Goal: Task Accomplishment & Management: Use online tool/utility

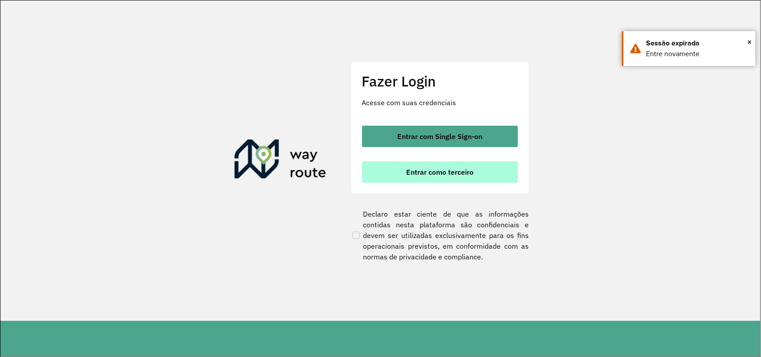
click at [479, 167] on button "Entrar como terceiro" at bounding box center [440, 171] width 156 height 21
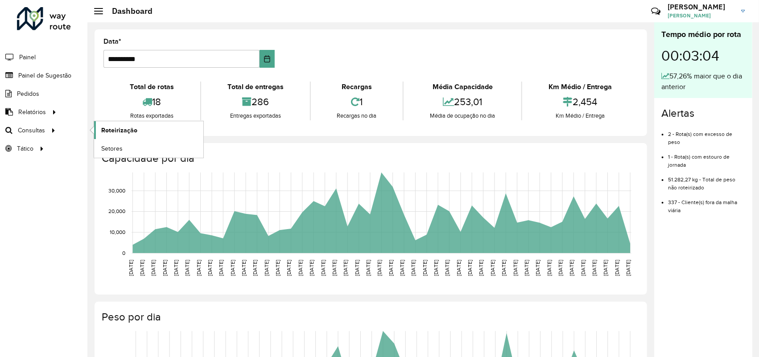
click at [133, 125] on link "Roteirização" at bounding box center [148, 130] width 109 height 18
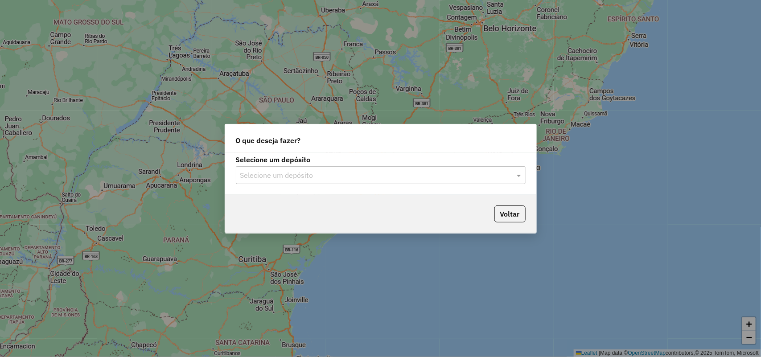
click at [331, 170] on input "text" at bounding box center [371, 175] width 263 height 11
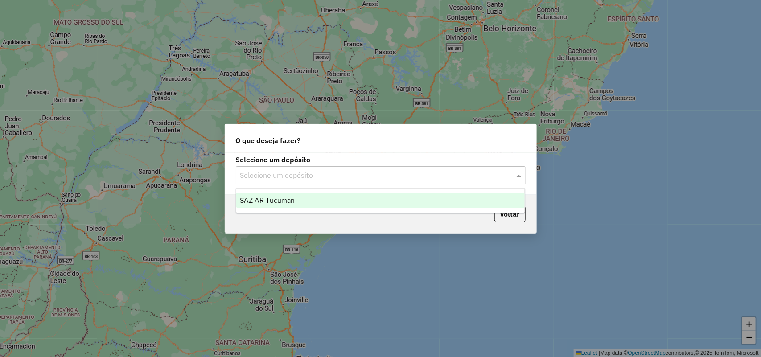
click at [335, 204] on div "SAZ AR Tucuman" at bounding box center [380, 200] width 289 height 15
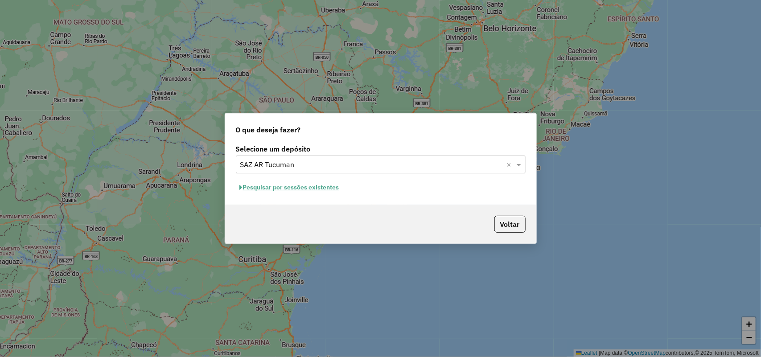
click at [327, 183] on button "Pesquisar por sessões existentes" at bounding box center [289, 188] width 107 height 14
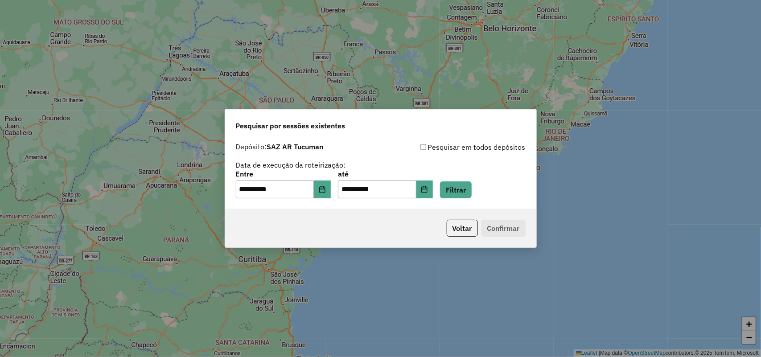
click at [338, 186] on div "**********" at bounding box center [381, 185] width 290 height 28
click at [331, 189] on button "Choose Date" at bounding box center [322, 190] width 17 height 18
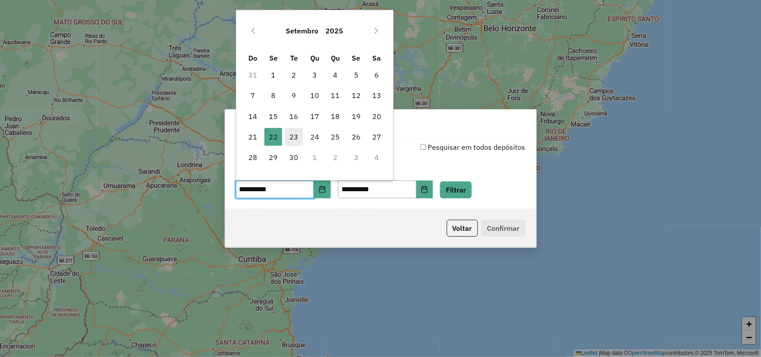
click at [298, 138] on span "23" at bounding box center [294, 137] width 18 height 18
type input "**********"
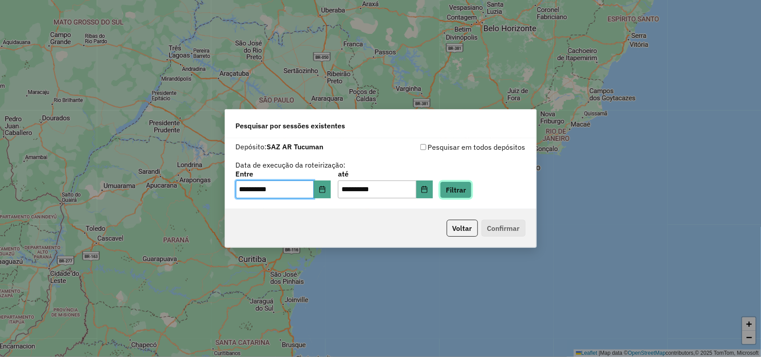
click at [468, 191] on button "Filtrar" at bounding box center [456, 189] width 32 height 17
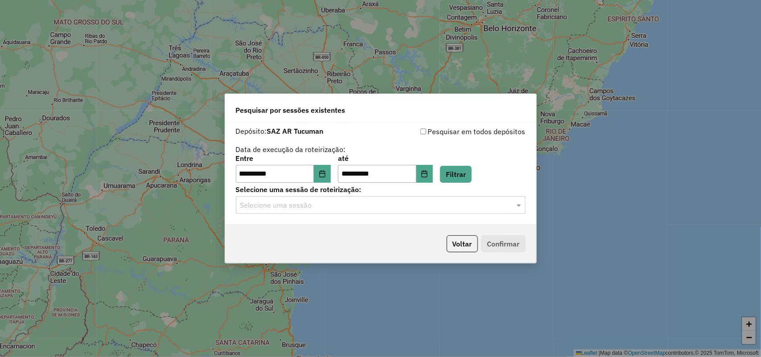
click at [464, 205] on input "text" at bounding box center [371, 205] width 263 height 11
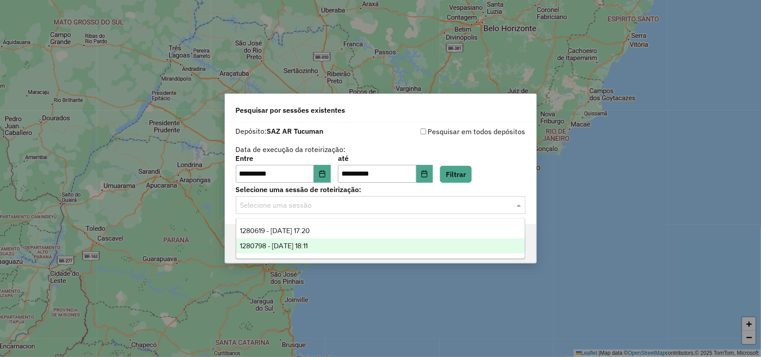
click at [439, 246] on div "1280798 - 23/09/2025 18:11" at bounding box center [380, 245] width 289 height 15
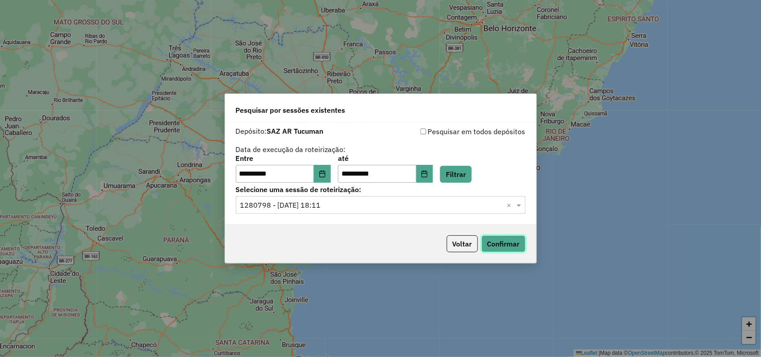
click at [499, 241] on button "Confirmar" at bounding box center [503, 243] width 44 height 17
click at [472, 168] on button "Filtrar" at bounding box center [456, 174] width 32 height 17
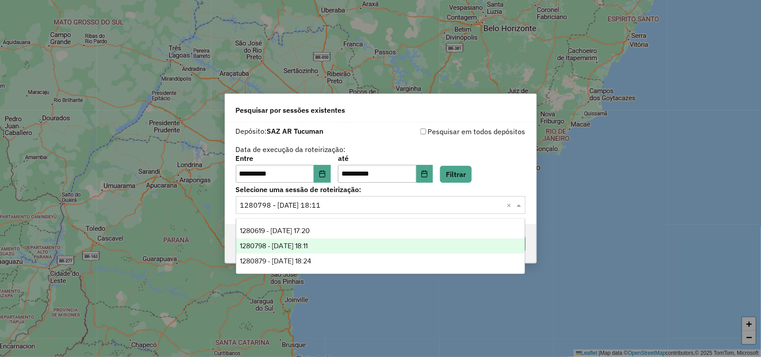
click at [480, 208] on input "text" at bounding box center [371, 205] width 263 height 11
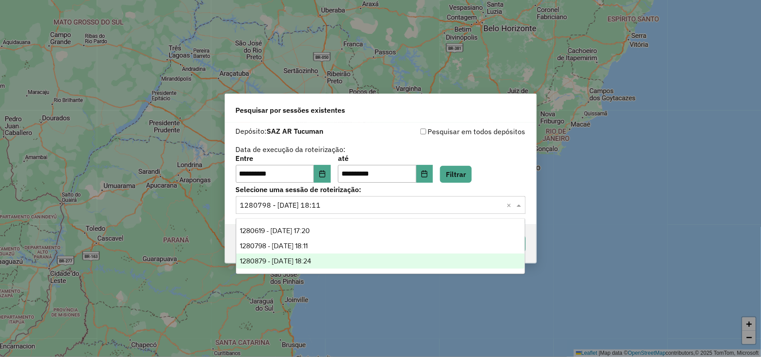
click at [386, 262] on div "1280879 - 23/09/2025 18:24" at bounding box center [380, 261] width 289 height 15
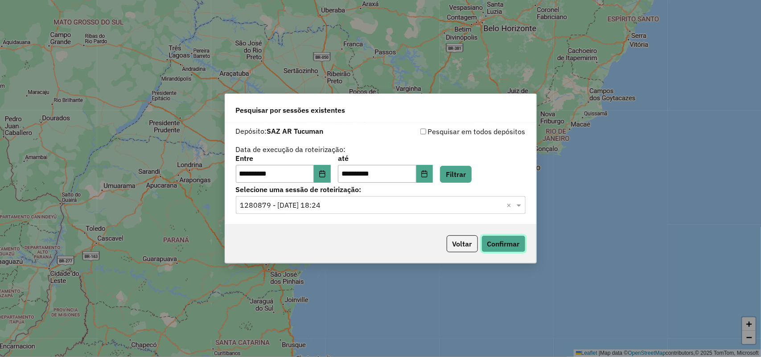
click at [511, 242] on button "Confirmar" at bounding box center [503, 243] width 44 height 17
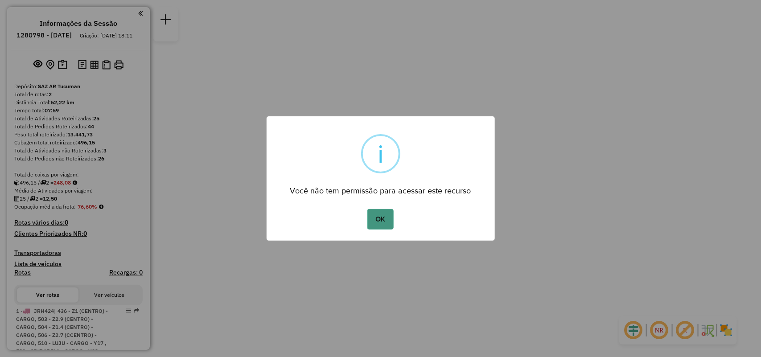
click at [380, 219] on button "OK" at bounding box center [380, 219] width 26 height 21
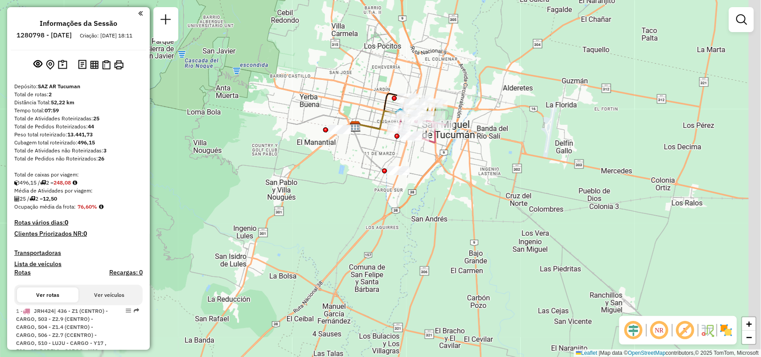
drag, startPoint x: 455, startPoint y: 52, endPoint x: 434, endPoint y: 97, distance: 49.4
click at [434, 97] on div "Rota 2 - Placa AA051AH 0000384145 - DIAZ MARINA RASCOBA Janela de atendimento G…" at bounding box center [380, 178] width 761 height 357
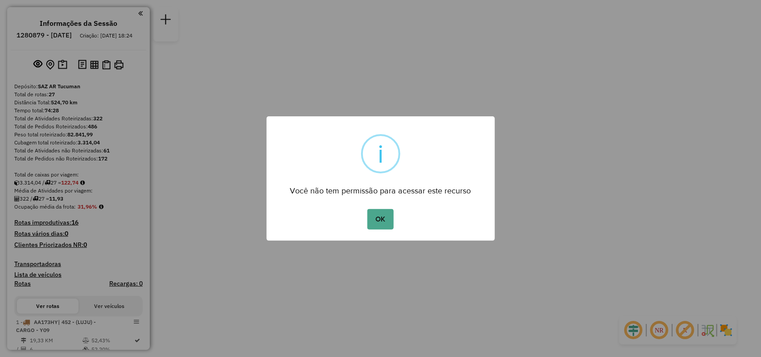
click at [367, 209] on button "OK" at bounding box center [380, 219] width 26 height 21
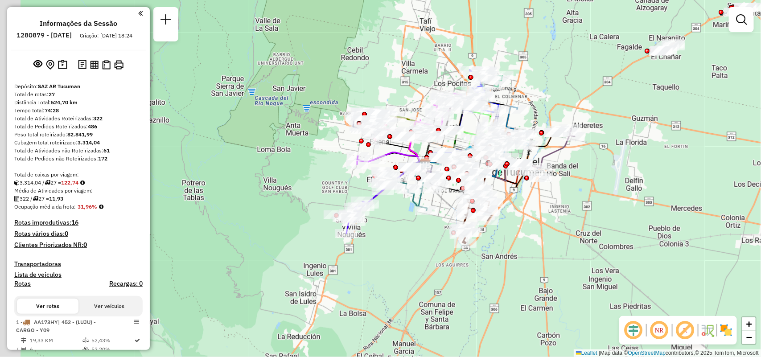
drag, startPoint x: 608, startPoint y: 276, endPoint x: 680, endPoint y: 137, distance: 156.3
click at [680, 137] on div "Janela de atendimento Grade de atendimento Capacidade Transportadoras Veículos …" at bounding box center [380, 178] width 761 height 357
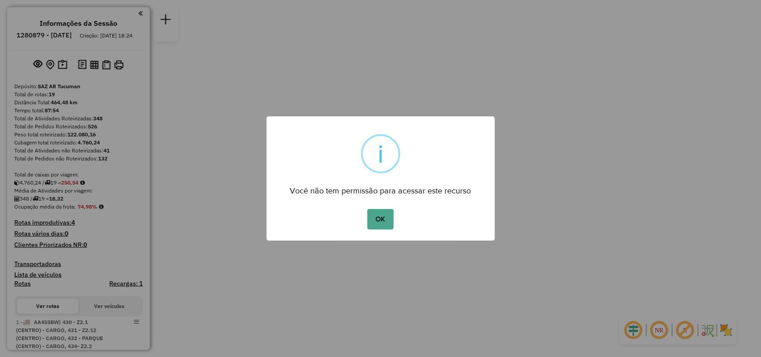
click at [395, 209] on div "OK No Cancel" at bounding box center [381, 219] width 228 height 25
click at [390, 212] on button "OK" at bounding box center [380, 219] width 26 height 21
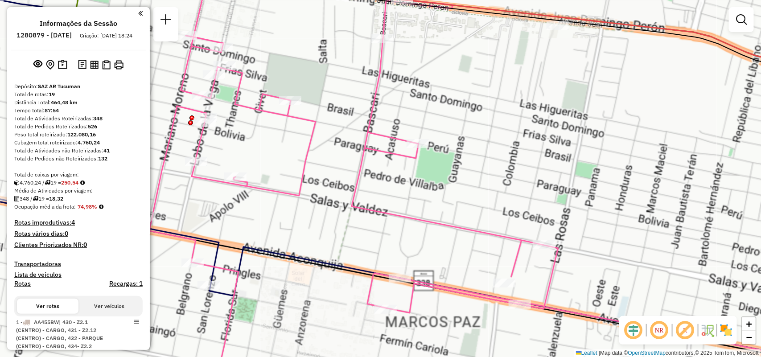
drag, startPoint x: 424, startPoint y: 50, endPoint x: 508, endPoint y: 284, distance: 248.3
click at [508, 284] on div "Janela de atendimento Grade de atendimento Capacidade Transportadoras Veículos …" at bounding box center [380, 178] width 761 height 357
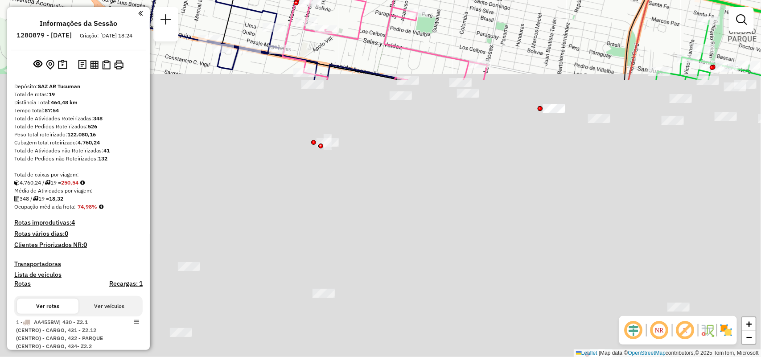
drag, startPoint x: 416, startPoint y: 264, endPoint x: 336, endPoint y: -49, distance: 322.6
click at [336, 0] on html "Aguarde... Pop-up bloqueado! Seu navegador bloqueou automáticamente a abertura …" at bounding box center [380, 178] width 761 height 357
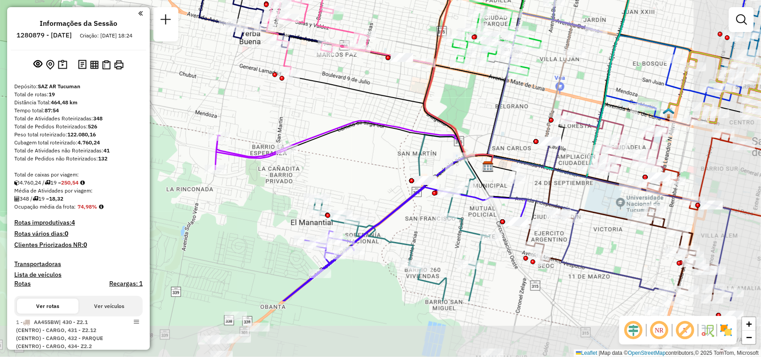
drag, startPoint x: 399, startPoint y: 207, endPoint x: 333, endPoint y: 143, distance: 92.4
click at [333, 143] on div "Janela de atendimento Grade de atendimento Capacidade Transportadoras Veículos …" at bounding box center [380, 178] width 761 height 357
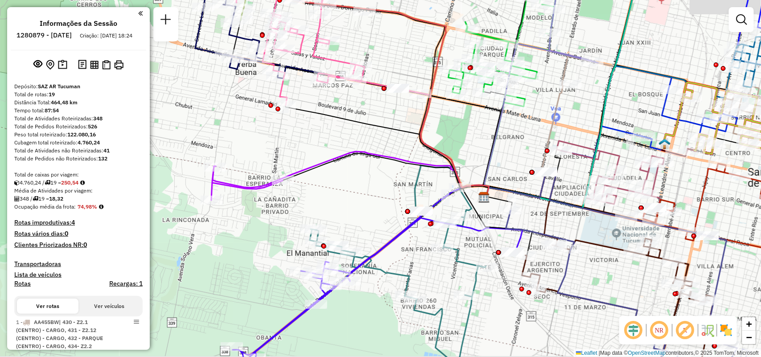
drag, startPoint x: 379, startPoint y: 246, endPoint x: 375, endPoint y: 277, distance: 31.0
click at [375, 277] on div "Janela de atendimento Grade de atendimento Capacidade Transportadoras Veículos …" at bounding box center [380, 178] width 761 height 357
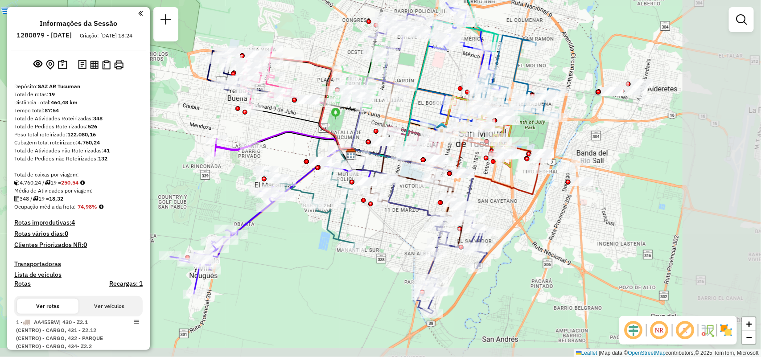
drag, startPoint x: 459, startPoint y: 200, endPoint x: 388, endPoint y: 181, distance: 73.2
click at [369, 175] on icon at bounding box center [424, 226] width 125 height 173
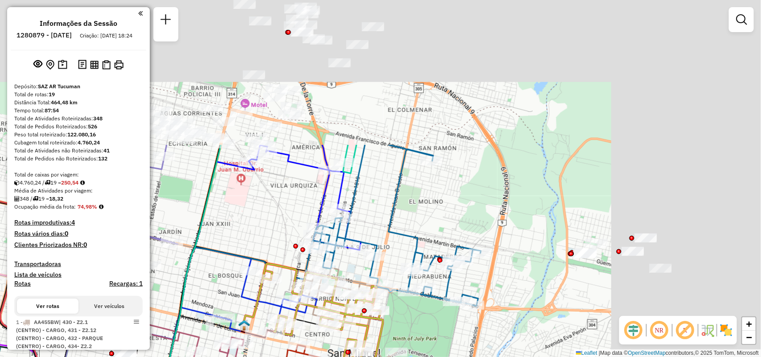
drag, startPoint x: 458, startPoint y: 213, endPoint x: 300, endPoint y: 322, distance: 192.9
click at [235, 357] on html "Aguarde... Pop-up bloqueado! Seu navegador bloqueou automáticamente a abertura …" at bounding box center [380, 178] width 761 height 357
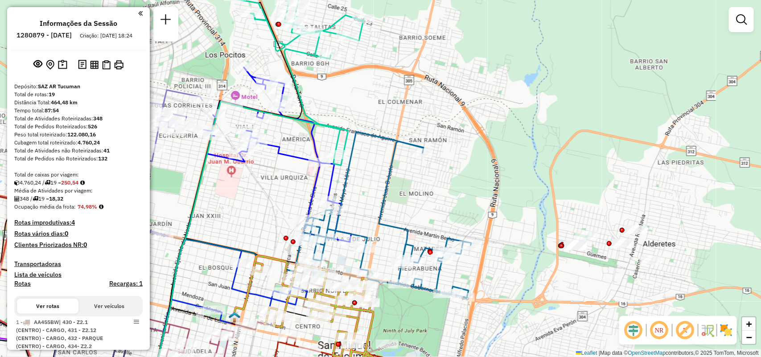
click at [384, 125] on div "Rota 11 - Placa IMS945 0000539556 - Martu Bebidas Sas Rota 7 - Placa FAC560 000…" at bounding box center [380, 178] width 761 height 357
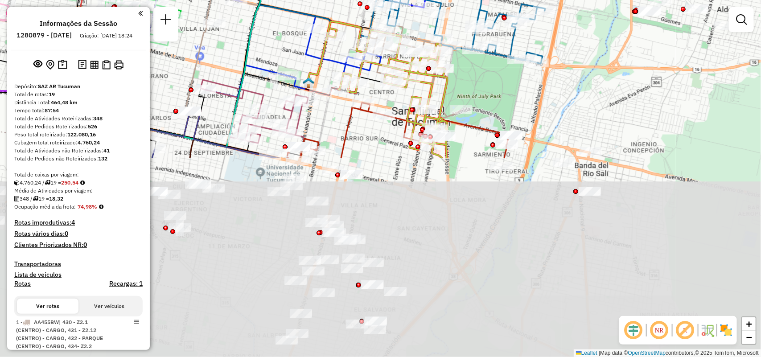
drag, startPoint x: 375, startPoint y: 194, endPoint x: 452, endPoint y: -46, distance: 252.5
click at [452, 0] on html "Aguarde... Pop-up bloqueado! Seu navegador bloqueou automáticamente a abertura …" at bounding box center [380, 178] width 761 height 357
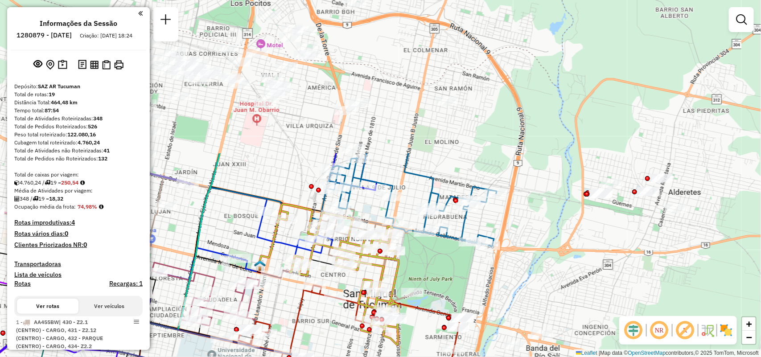
drag, startPoint x: 484, startPoint y: 96, endPoint x: 444, endPoint y: 259, distance: 167.6
click at [444, 259] on div "Janela de atendimento Grade de atendimento Capacidade Transportadoras Veículos …" at bounding box center [380, 178] width 761 height 357
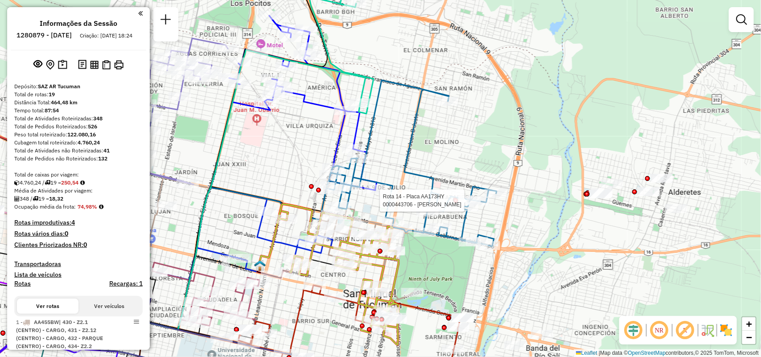
select select "**********"
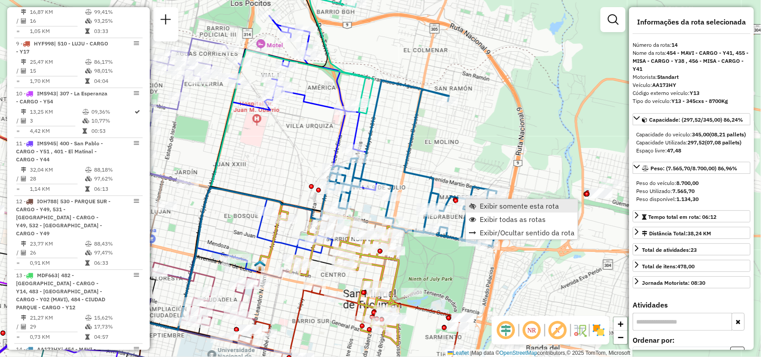
scroll to position [1095, 0]
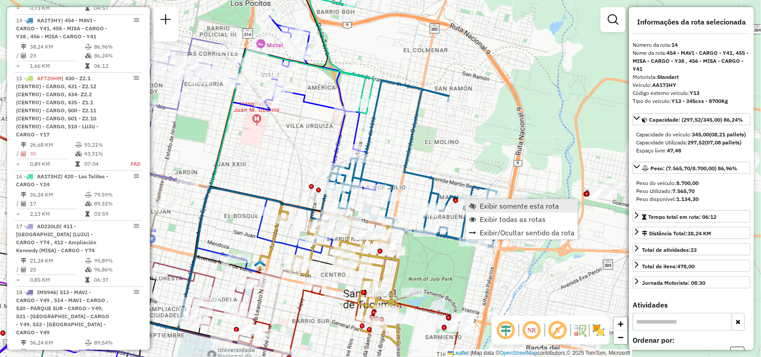
click at [484, 205] on span "Exibir somente esta rota" at bounding box center [519, 205] width 79 height 7
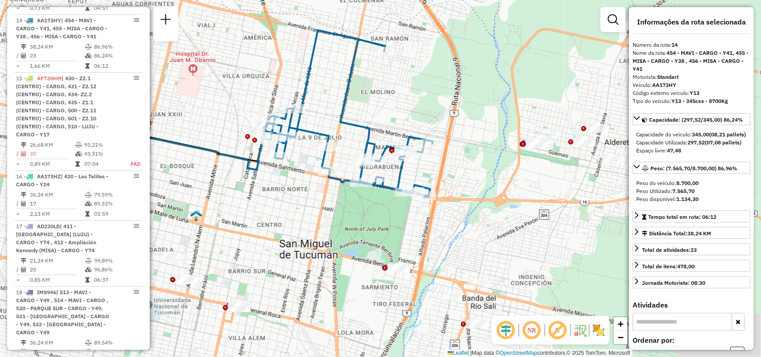
drag, startPoint x: 327, startPoint y: 188, endPoint x: 312, endPoint y: 185, distance: 14.6
click at [312, 185] on div "Janela de atendimento Grade de atendimento Capacidade Transportadoras Veículos …" at bounding box center [380, 178] width 761 height 357
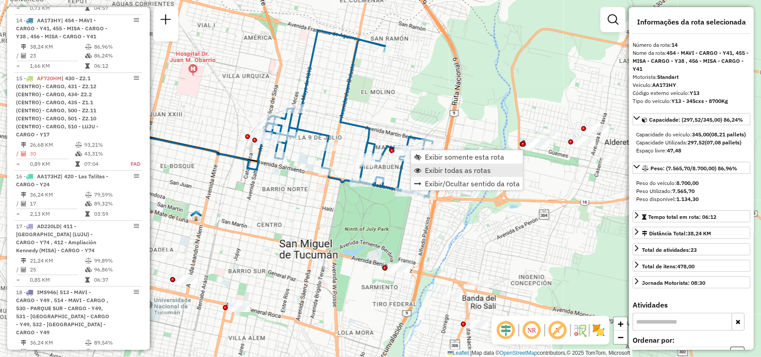
click at [424, 170] on link "Exibir todas as rotas" at bounding box center [467, 170] width 112 height 13
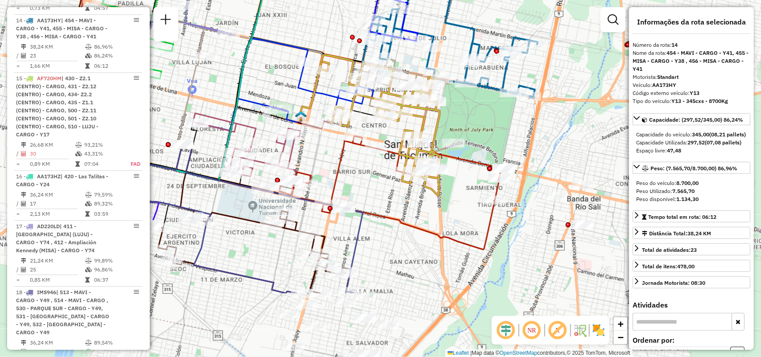
drag, startPoint x: 368, startPoint y: 243, endPoint x: 486, endPoint y: 137, distance: 158.5
click at [486, 137] on div "Janela de atendimento Grade de atendimento Capacidade Transportadoras Veículos …" at bounding box center [380, 178] width 761 height 357
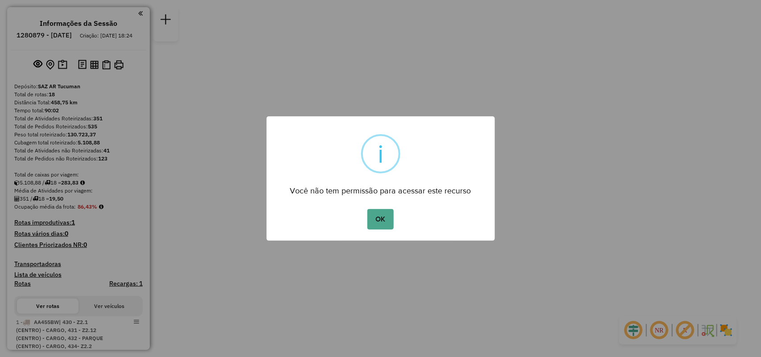
click at [367, 209] on button "OK" at bounding box center [380, 219] width 26 height 21
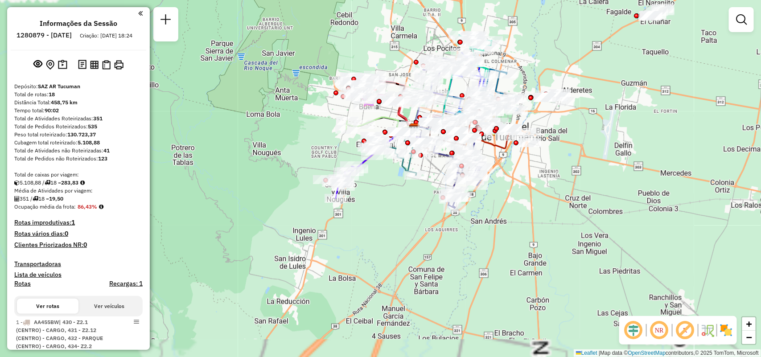
drag, startPoint x: 450, startPoint y: 188, endPoint x: 624, endPoint y: 165, distance: 175.3
click at [650, 152] on div "Janela de atendimento Grade de atendimento Capacidade Transportadoras Veículos …" at bounding box center [380, 178] width 761 height 357
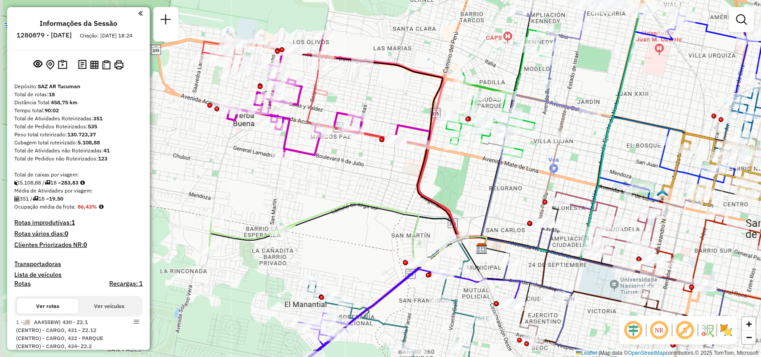
drag, startPoint x: 489, startPoint y: 203, endPoint x: 521, endPoint y: 279, distance: 82.6
click at [533, 306] on icon at bounding box center [616, 328] width 193 height 214
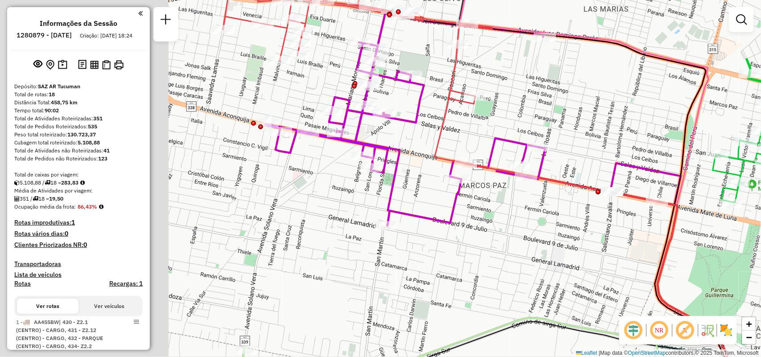
drag, startPoint x: 332, startPoint y: 119, endPoint x: 567, endPoint y: 82, distance: 238.2
click at [567, 83] on div "Rota 10 - Placa IOH788 0000303172 - RUIZ BLANCA DEL VALLE Janela de atendimento…" at bounding box center [380, 178] width 761 height 357
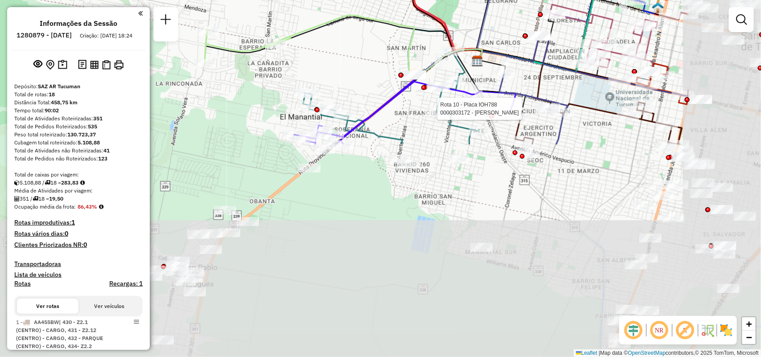
drag, startPoint x: 546, startPoint y: 230, endPoint x: 405, endPoint y: -4, distance: 274.0
click at [405, 0] on html "Aguarde... Pop-up bloqueado! Seu navegador bloqueou automáticamente a abertura …" at bounding box center [380, 178] width 761 height 357
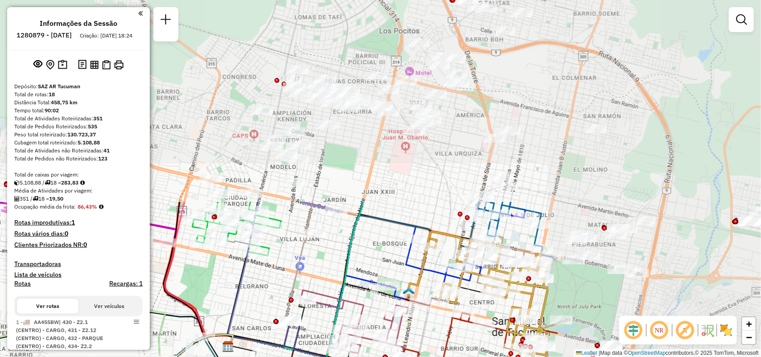
drag, startPoint x: 483, startPoint y: 88, endPoint x: 232, endPoint y: 299, distance: 328.0
click at [213, 314] on div "Rota 10 - Placa IOH788 0000303172 - RUIZ BLANCA DEL VALLE Janela de atendimento…" at bounding box center [380, 178] width 761 height 357
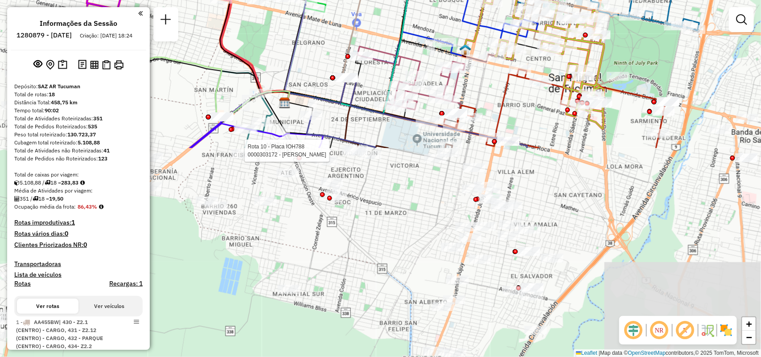
drag, startPoint x: 465, startPoint y: 195, endPoint x: 522, endPoint y: -49, distance: 250.4
click at [522, 0] on html "Aguarde... Pop-up bloqueado! Seu navegador bloqueou automáticamente a abertura …" at bounding box center [380, 178] width 761 height 357
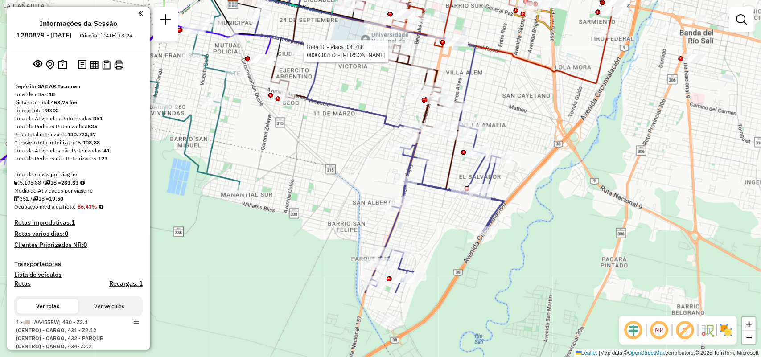
drag, startPoint x: 371, startPoint y: 253, endPoint x: 320, endPoint y: 154, distance: 111.8
click at [320, 154] on div "Rota 10 - Placa IOH788 0000303172 - RUIZ BLANCA DEL VALLE Janela de atendimento…" at bounding box center [380, 178] width 761 height 357
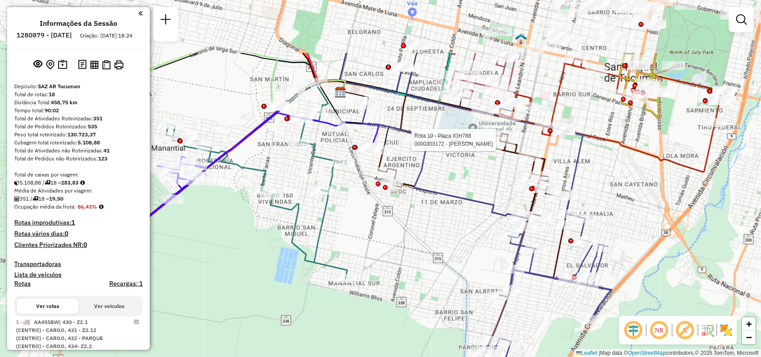
drag, startPoint x: 400, startPoint y: 173, endPoint x: 515, endPoint y: 263, distance: 146.3
click at [515, 263] on div "Rota 10 - Placa IOH788 0000303172 - RUIZ BLANCA DEL VALLE Rota 10 - Placa IOH78…" at bounding box center [380, 178] width 761 height 357
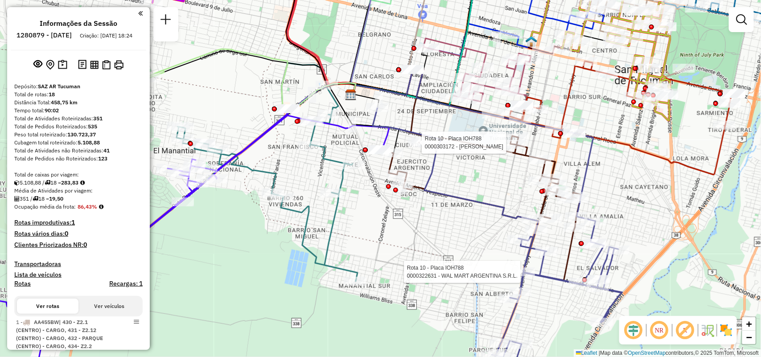
click at [634, 169] on div "Rota 10 - Placa IOH788 0000303172 - RUIZ BLANCA DEL VALLE Rota 10 - Placa IOH78…" at bounding box center [380, 178] width 761 height 357
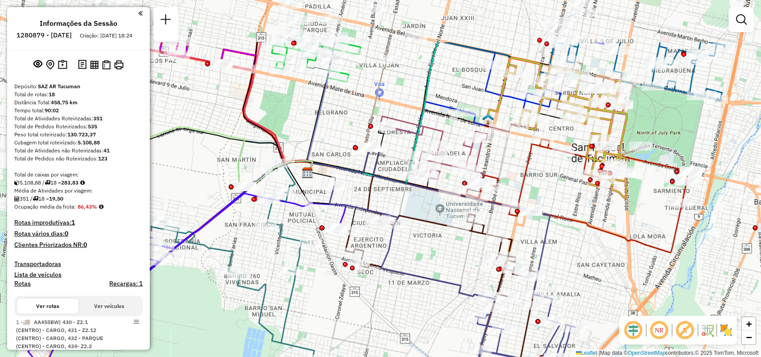
drag, startPoint x: 634, startPoint y: 108, endPoint x: 591, endPoint y: 186, distance: 89.2
click at [591, 182] on div at bounding box center [590, 179] width 5 height 5
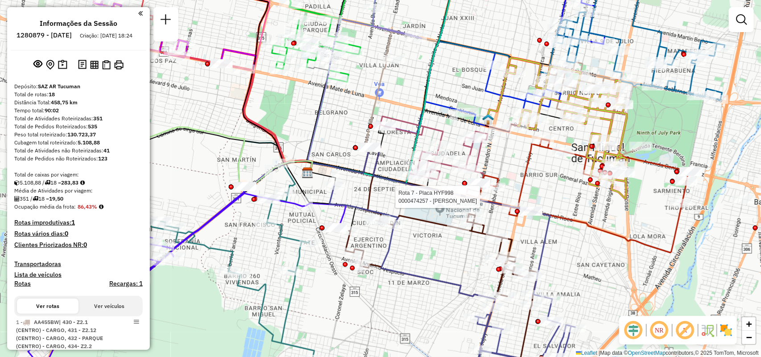
select select "**********"
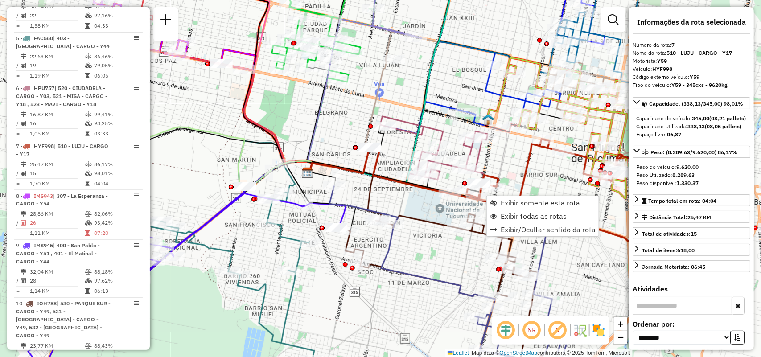
scroll to position [705, 0]
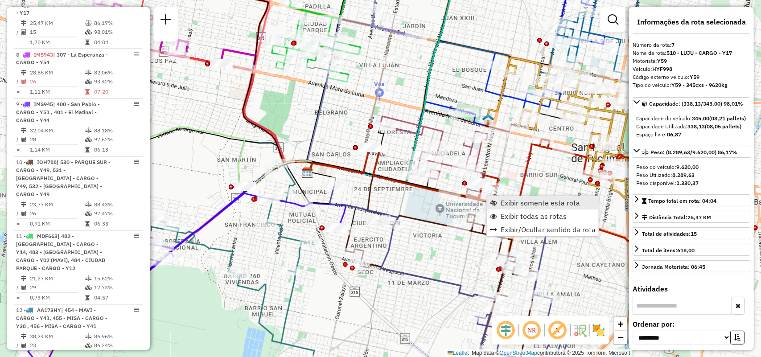
click at [517, 204] on span "Exibir somente esta rota" at bounding box center [540, 202] width 79 height 7
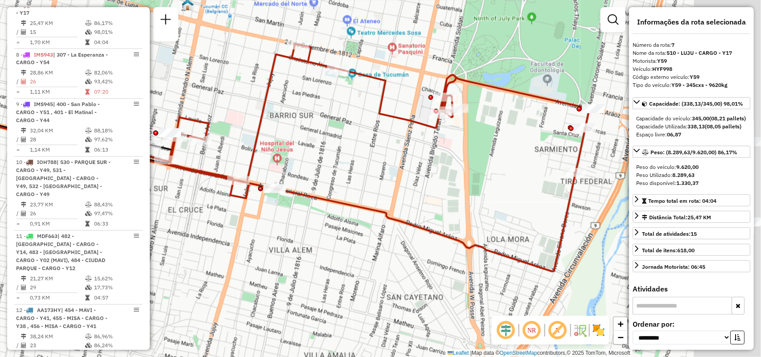
drag, startPoint x: 596, startPoint y: 225, endPoint x: 424, endPoint y: 204, distance: 173.8
click at [424, 204] on div "Janela de atendimento Grade de atendimento Capacidade Transportadoras Veículos …" at bounding box center [380, 178] width 761 height 357
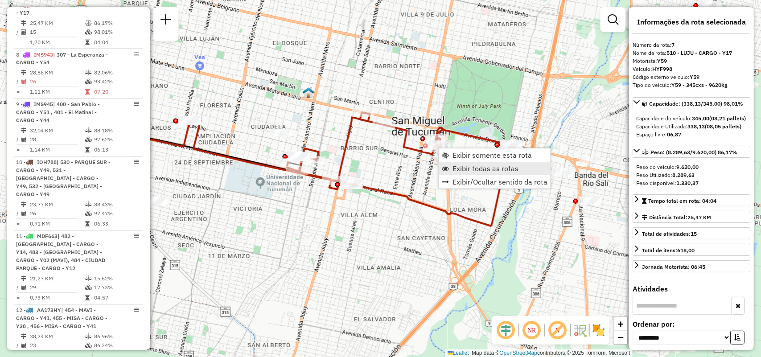
click at [458, 174] on link "Exibir todas as rotas" at bounding box center [495, 168] width 112 height 13
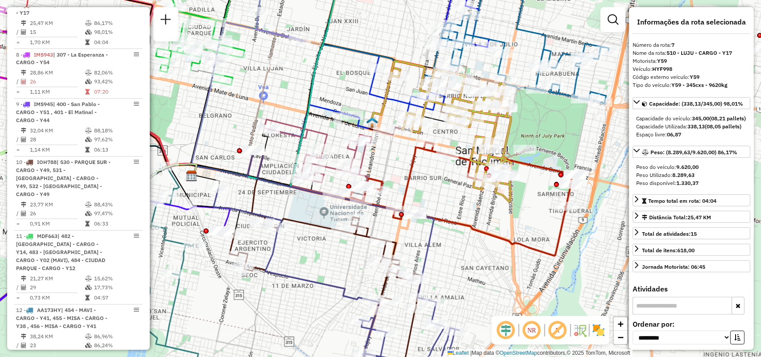
drag, startPoint x: 422, startPoint y: 184, endPoint x: 486, endPoint y: 214, distance: 70.4
click at [486, 214] on div "Janela de atendimento Grade de atendimento Capacidade Transportadoras Veículos …" at bounding box center [380, 178] width 761 height 357
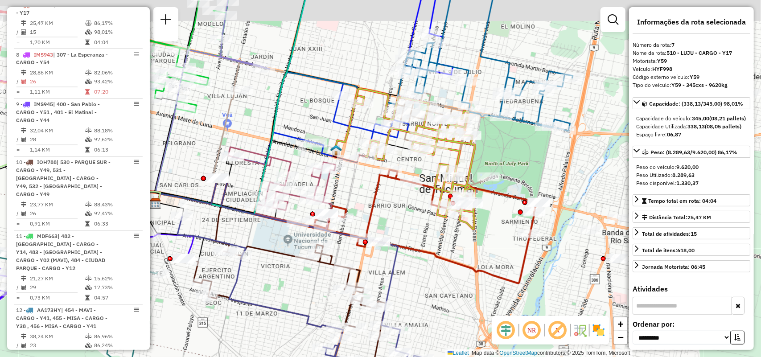
drag, startPoint x: 453, startPoint y: 193, endPoint x: 417, endPoint y: 221, distance: 45.5
click at [417, 221] on div "Janela de atendimento Grade de atendimento Capacidade Transportadoras Veículos …" at bounding box center [380, 178] width 761 height 357
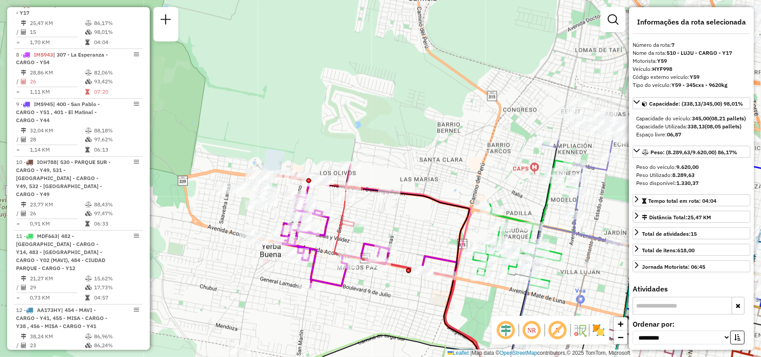
drag, startPoint x: 335, startPoint y: 160, endPoint x: 659, endPoint y: 312, distance: 358.3
click at [659, 312] on hb-router-mapa "Informações da Sessão 1280879 - 23/09/2025 Criação: 22/09/2025 18:24 Depósito: …" at bounding box center [380, 178] width 761 height 357
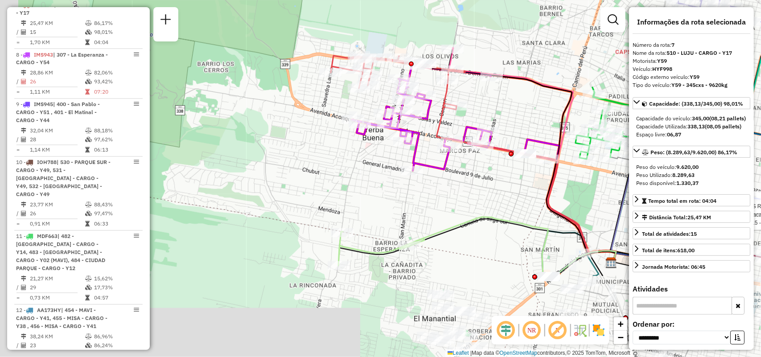
drag, startPoint x: 418, startPoint y: 166, endPoint x: 472, endPoint y: 67, distance: 112.9
click at [496, 60] on div "Rota 2 - Placa HYF995 0000460715 - Palacios Laura Rota 2 - Placa HYF995 0000706…" at bounding box center [380, 178] width 761 height 357
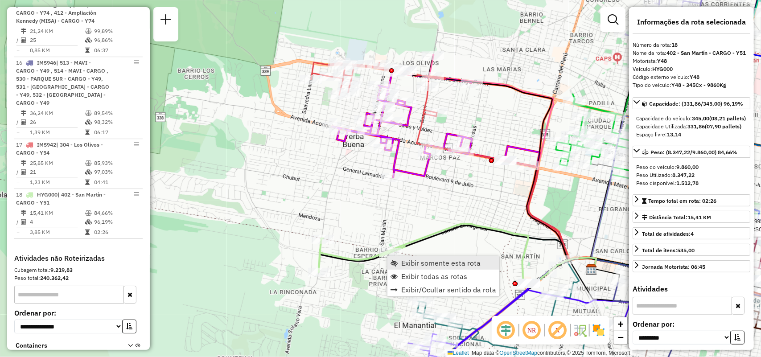
scroll to position [1342, 0]
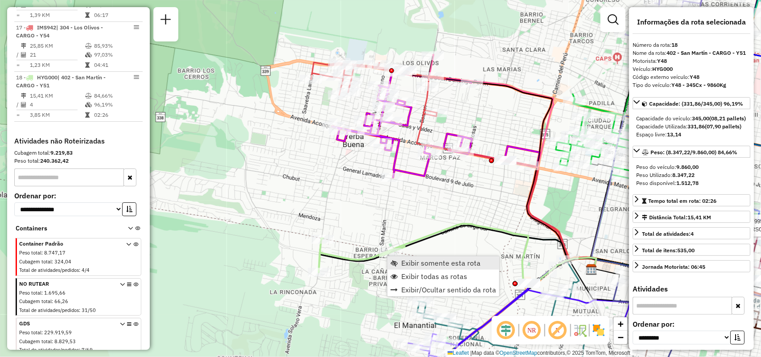
click at [406, 257] on link "Exibir somente esta rota" at bounding box center [443, 262] width 112 height 13
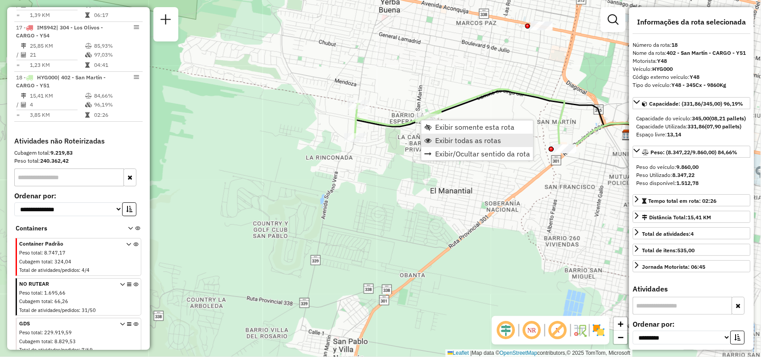
click at [480, 142] on span "Exibir todas as rotas" at bounding box center [468, 140] width 66 height 7
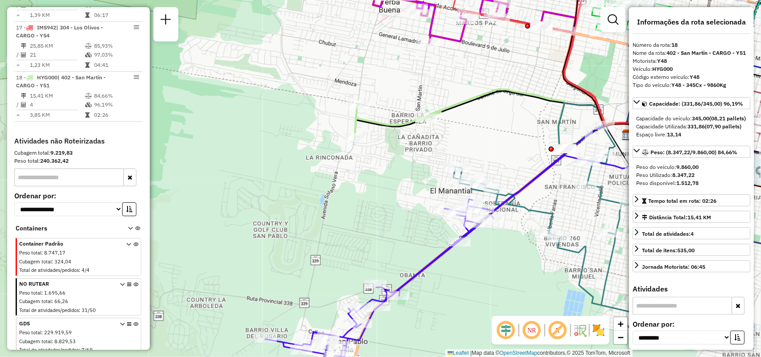
drag, startPoint x: 393, startPoint y: 32, endPoint x: 364, endPoint y: 31, distance: 29.4
click at [364, 156] on icon at bounding box center [465, 274] width 401 height 237
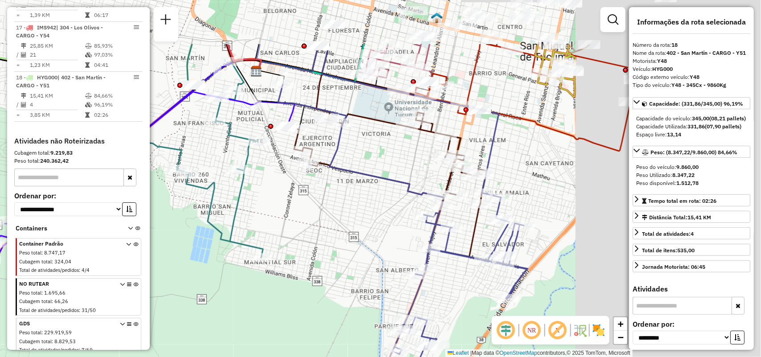
drag, startPoint x: 551, startPoint y: 127, endPoint x: 361, endPoint y: 205, distance: 205.4
click at [361, 205] on div "Janela de atendimento Grade de atendimento Capacidade Transportadoras Veículos …" at bounding box center [380, 178] width 761 height 357
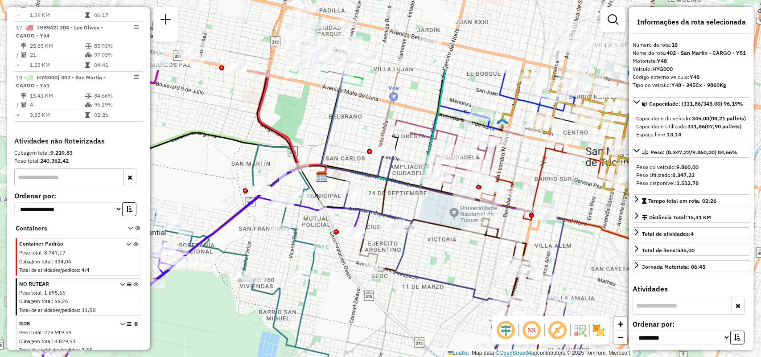
drag, startPoint x: 380, startPoint y: 151, endPoint x: 446, endPoint y: 256, distance: 124.3
click at [446, 256] on div "Janela de atendimento Grade de atendimento Capacidade Transportadoras Veículos …" at bounding box center [380, 178] width 761 height 357
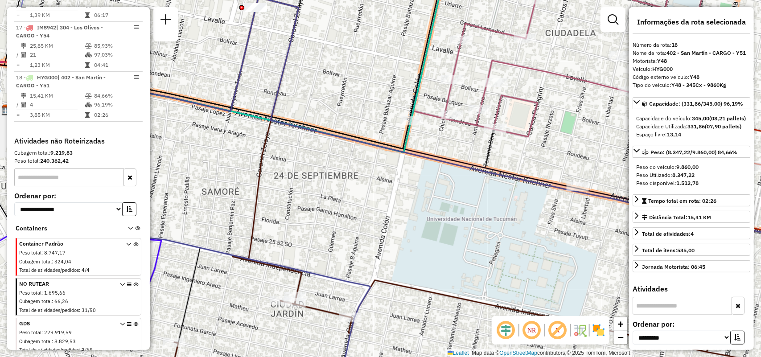
drag, startPoint x: 484, startPoint y: 192, endPoint x: 463, endPoint y: 193, distance: 21.0
click at [463, 193] on div "Janela de atendimento Grade de atendimento Capacidade Transportadoras Veículos …" at bounding box center [380, 178] width 761 height 357
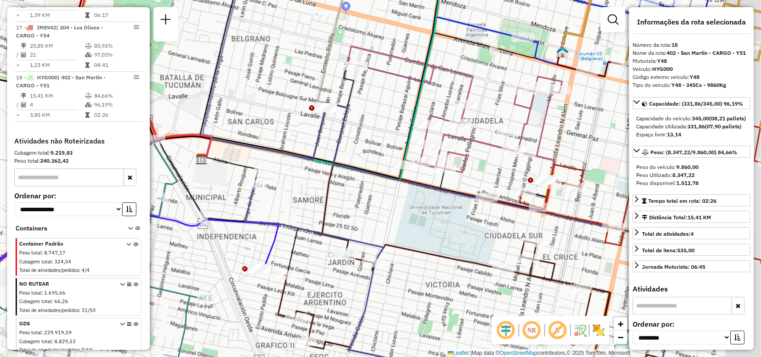
drag, startPoint x: 488, startPoint y: 183, endPoint x: 443, endPoint y: 209, distance: 52.7
click at [443, 209] on div "Janela de atendimento Grade de atendimento Capacidade Transportadoras Veículos …" at bounding box center [380, 178] width 761 height 357
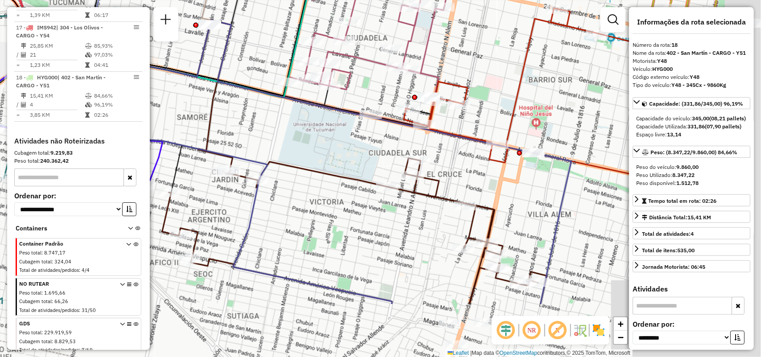
drag, startPoint x: 496, startPoint y: 246, endPoint x: 247, endPoint y: 47, distance: 318.1
click at [247, 47] on div "Janela de atendimento Grade de atendimento Capacidade Transportadoras Veículos …" at bounding box center [380, 178] width 761 height 357
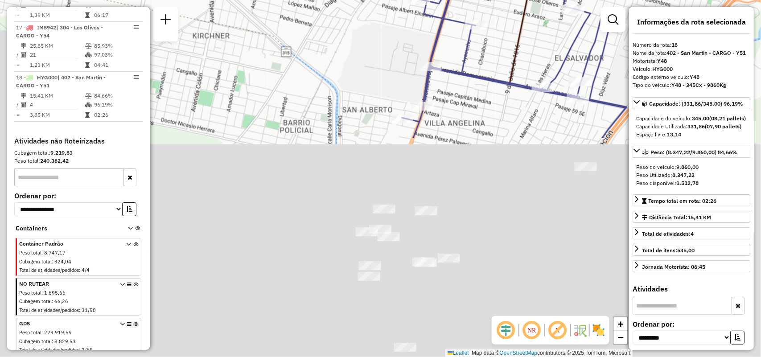
drag, startPoint x: 567, startPoint y: -4, endPoint x: 606, endPoint y: -46, distance: 58.3
click at [606, 0] on html "Aguarde... Pop-up bloqueado! Seu navegador bloqueou automáticamente a abertura …" at bounding box center [380, 178] width 761 height 357
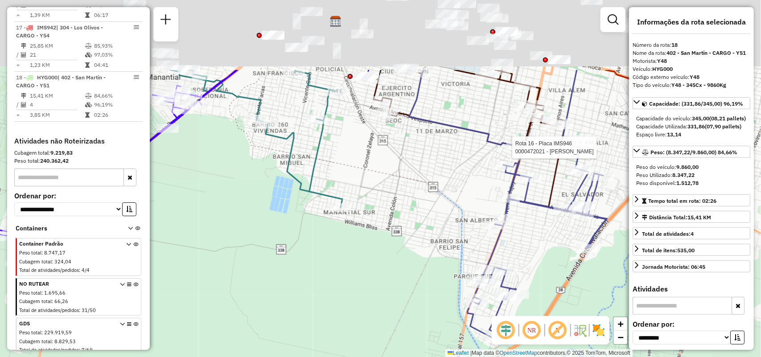
drag, startPoint x: 541, startPoint y: 238, endPoint x: 558, endPoint y: 317, distance: 80.9
click at [558, 316] on hb-router-mapa "Informações da Sessão 1280879 - 23/09/2025 Criação: 22/09/2025 18:24 Depósito: …" at bounding box center [380, 178] width 761 height 357
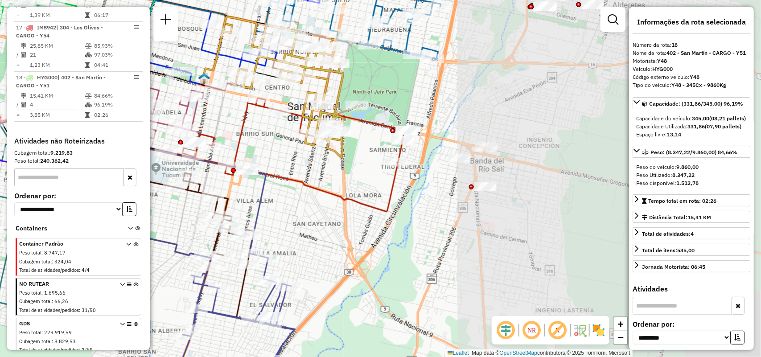
click at [148, 140] on hb-router-mapa "Informações da Sessão 1280879 - 23/09/2025 Criação: 22/09/2025 18:24 Depósito: …" at bounding box center [380, 178] width 761 height 357
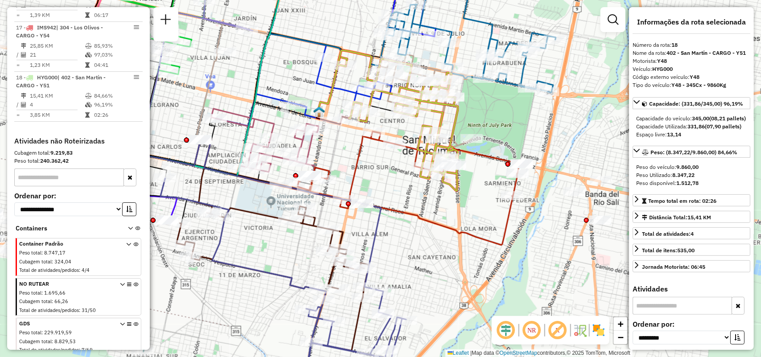
drag, startPoint x: 339, startPoint y: 190, endPoint x: 388, endPoint y: 213, distance: 53.5
click at [388, 213] on div "Janela de atendimento Grade de atendimento Capacidade Transportadoras Veículos …" at bounding box center [380, 178] width 761 height 357
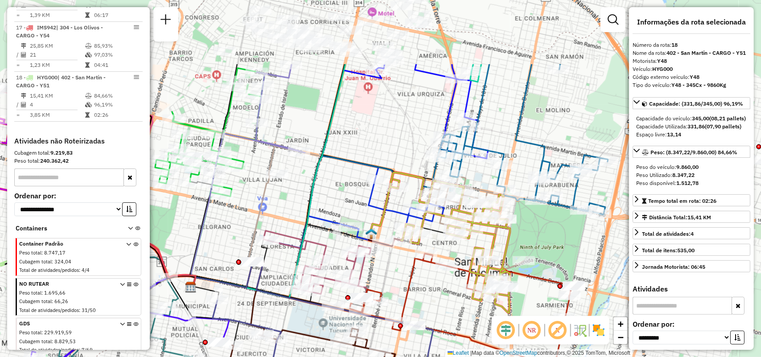
drag, startPoint x: 411, startPoint y: 165, endPoint x: 415, endPoint y: 265, distance: 99.9
click at [415, 265] on icon at bounding box center [412, 311] width 319 height 114
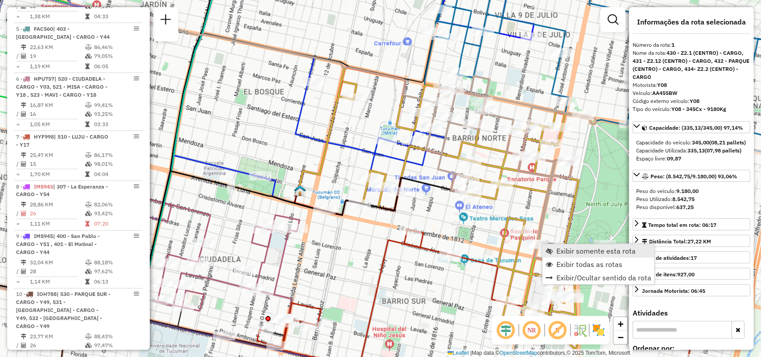
scroll to position [317, 0]
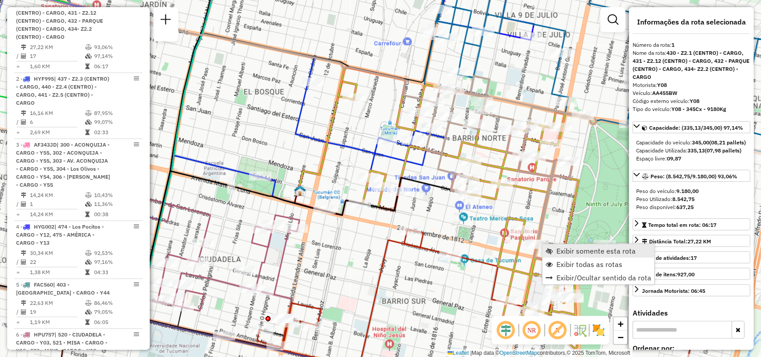
click at [562, 247] on span "Exibir somente esta rota" at bounding box center [595, 250] width 79 height 7
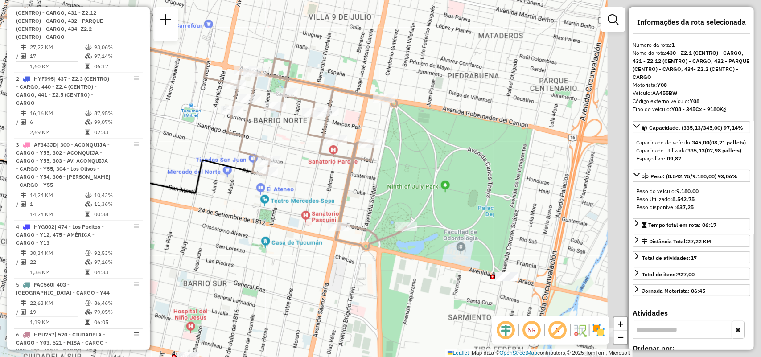
drag, startPoint x: 504, startPoint y: 241, endPoint x: 237, endPoint y: 220, distance: 267.8
click at [237, 220] on div "Janela de atendimento Grade de atendimento Capacidade Transportadoras Veículos …" at bounding box center [380, 178] width 761 height 357
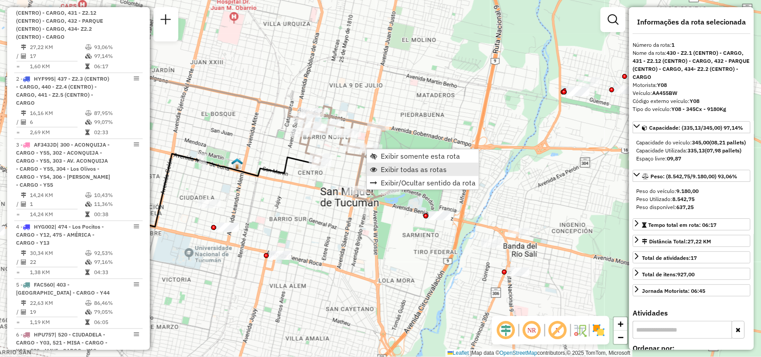
click at [399, 168] on span "Exibir todas as rotas" at bounding box center [414, 169] width 66 height 7
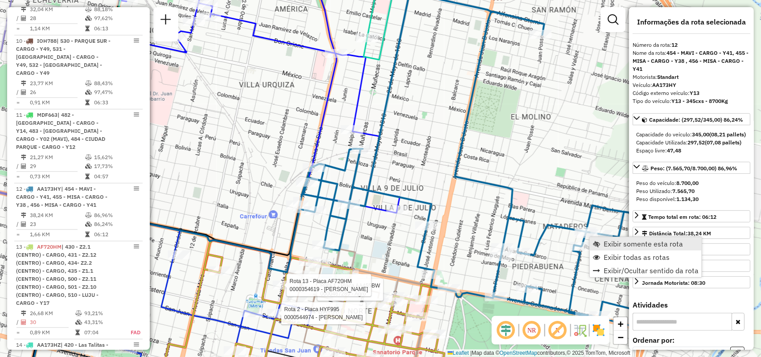
scroll to position [995, 0]
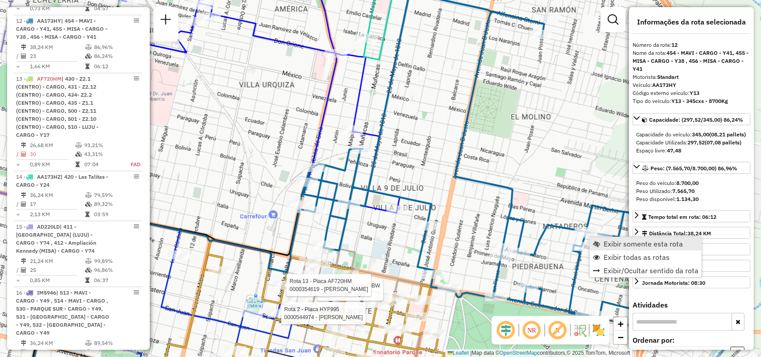
click at [604, 237] on link "Exibir somente esta rota" at bounding box center [646, 243] width 112 height 13
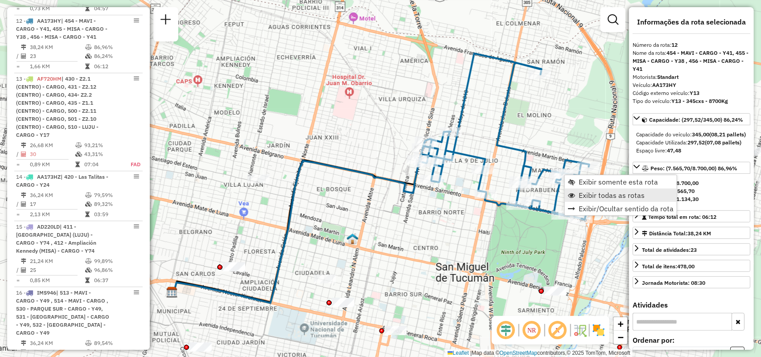
click at [643, 199] on span "Exibir todas as rotas" at bounding box center [612, 195] width 66 height 7
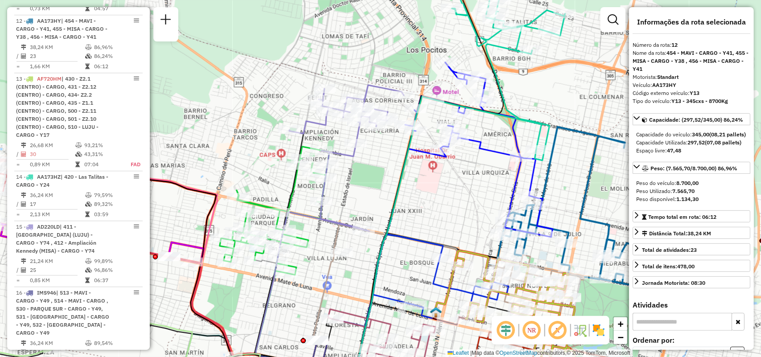
drag, startPoint x: 535, startPoint y: 119, endPoint x: 539, endPoint y: 257, distance: 138.2
click at [539, 160] on icon at bounding box center [499, 75] width 131 height 171
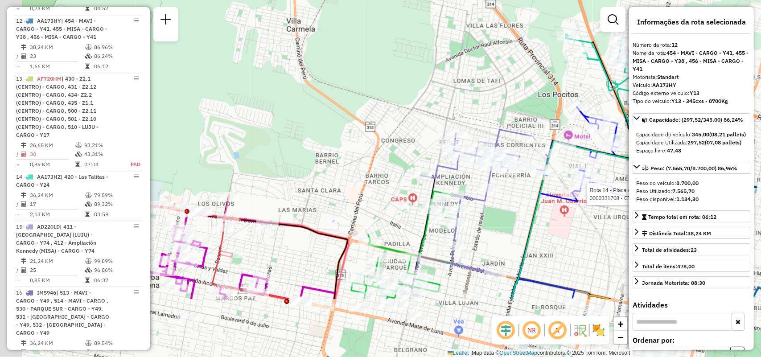
drag, startPoint x: 473, startPoint y: 307, endPoint x: 600, endPoint y: 213, distance: 158.2
click at [600, 213] on div "Rota 14 - Placa AA173HZ 0000331708 - CYCOMAT SRL Janela de atendimento Grade de…" at bounding box center [380, 178] width 761 height 357
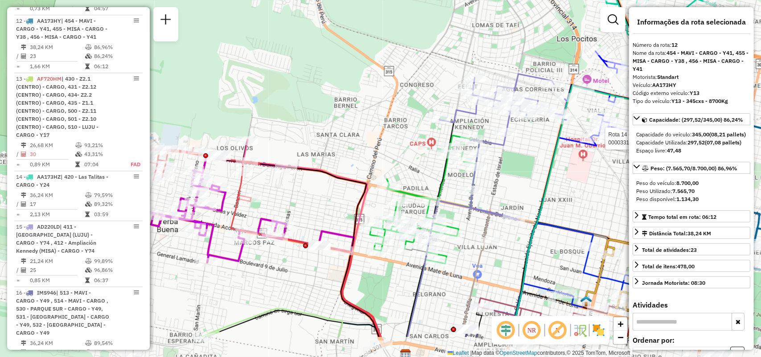
drag, startPoint x: 589, startPoint y: 226, endPoint x: 605, endPoint y: 188, distance: 41.1
click at [605, 188] on div "Rota 14 - Placa AA173HZ 0000331708 - CYCOMAT SRL Janela de atendimento Grade de…" at bounding box center [380, 178] width 761 height 357
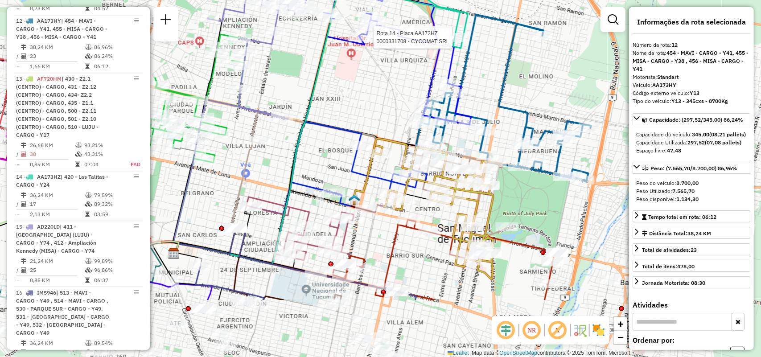
drag, startPoint x: 591, startPoint y: 215, endPoint x: 357, endPoint y: 126, distance: 251.1
click at [357, 126] on div "Rota 14 - Placa AA173HZ 0000331708 - CYCOMAT SRL Janela de atendimento Grade de…" at bounding box center [380, 178] width 761 height 357
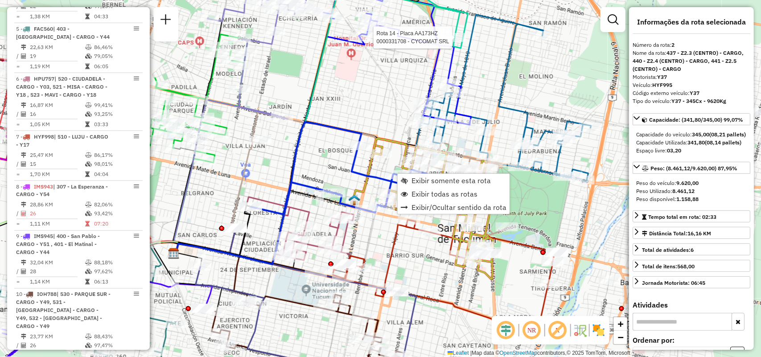
scroll to position [391, 0]
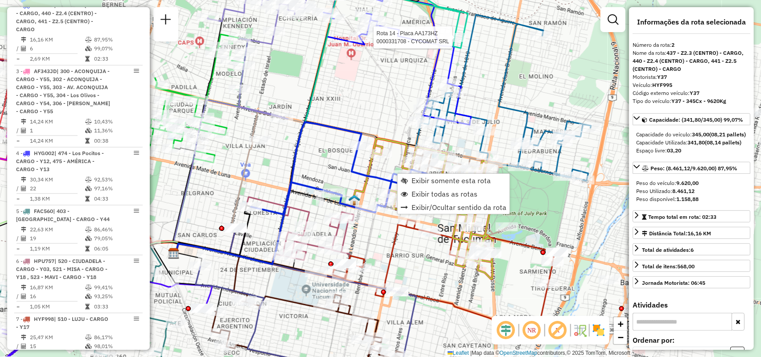
click at [417, 173] on div "Exibir somente esta rota Exibir todas as rotas Exibir/Ocultar sentido da rota" at bounding box center [453, 193] width 113 height 41
click at [414, 177] on span "Exibir somente esta rota" at bounding box center [450, 180] width 79 height 7
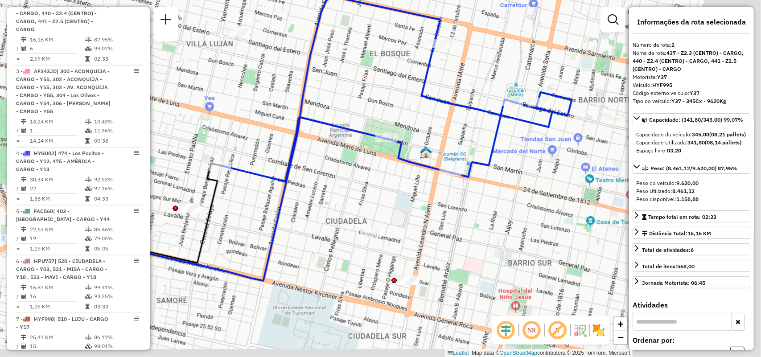
drag, startPoint x: 484, startPoint y: 219, endPoint x: 386, endPoint y: 173, distance: 108.7
click at [386, 173] on div "Janela de atendimento Grade de atendimento Capacidade Transportadoras Veículos …" at bounding box center [380, 178] width 761 height 357
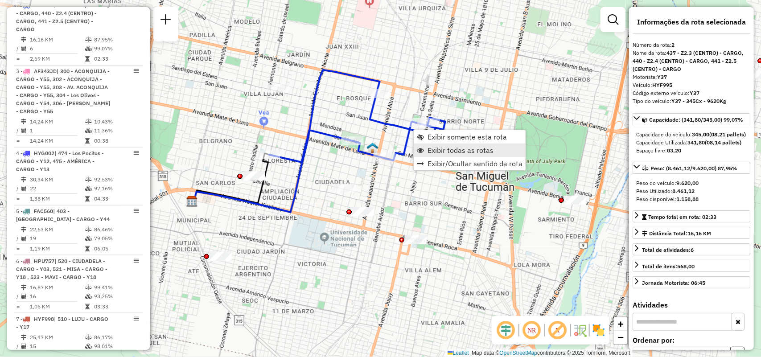
click at [431, 148] on span "Exibir todas as rotas" at bounding box center [460, 150] width 66 height 7
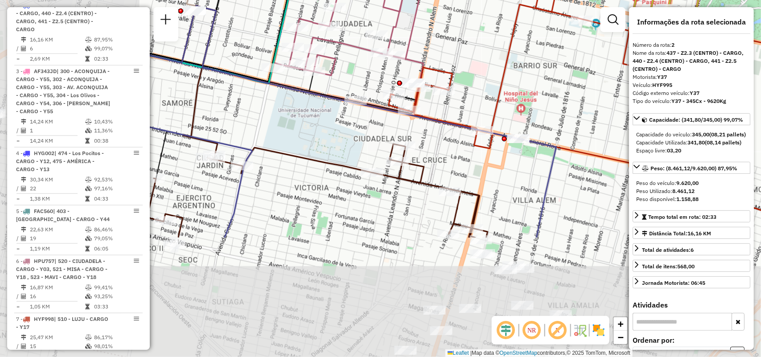
drag, startPoint x: 357, startPoint y: 177, endPoint x: 533, endPoint y: 31, distance: 228.6
click at [533, 31] on div "Janela de atendimento Grade de atendimento Capacidade Transportadoras Veículos …" at bounding box center [380, 178] width 761 height 357
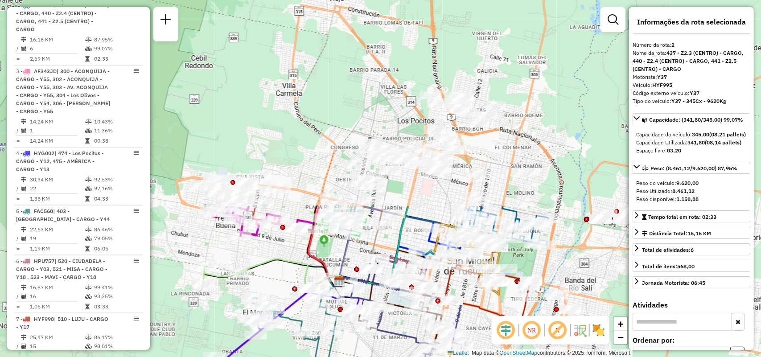
drag, startPoint x: 433, startPoint y: 295, endPoint x: 395, endPoint y: 364, distance: 79.0
click at [420, 321] on div "Janela de atendimento Grade de atendimento Capacidade Transportadoras Veículos …" at bounding box center [380, 178] width 761 height 357
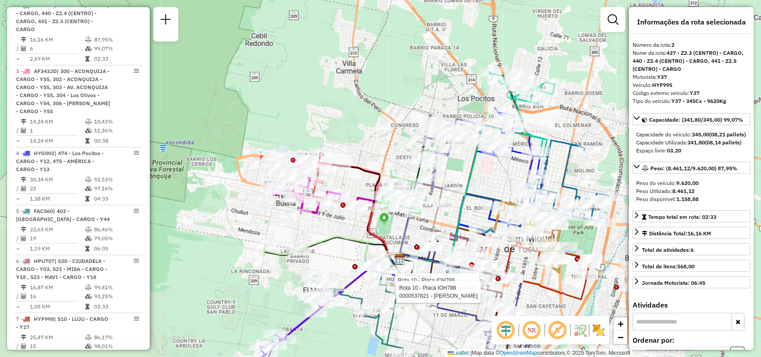
drag, startPoint x: 203, startPoint y: 123, endPoint x: 263, endPoint y: 101, distance: 64.2
click at [263, 101] on div "Rota 10 - Placa IOH788 0000475024 - CORBALAN DIAZ Rota 10 - Placa IOH788 000053…" at bounding box center [380, 178] width 761 height 357
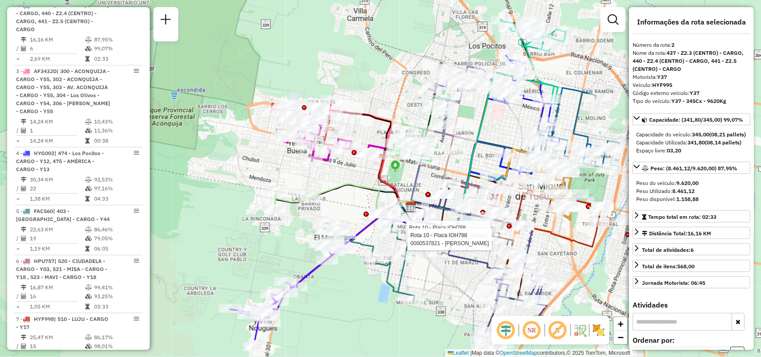
drag, startPoint x: 340, startPoint y: 212, endPoint x: 327, endPoint y: 140, distance: 72.5
click at [345, 164] on div "Rota 10 - Placa IOH788 0000475024 - CORBALAN DIAZ Rota 10 - Placa IOH788 000053…" at bounding box center [380, 178] width 761 height 357
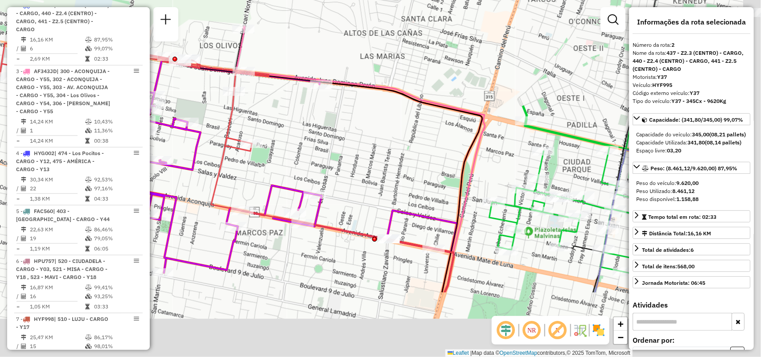
drag, startPoint x: 416, startPoint y: 196, endPoint x: 250, endPoint y: 63, distance: 213.1
click at [250, 63] on div "Rota 10 - Placa IOH788 0000475024 - CORBALAN DIAZ Rota 10 - Placa IOH788 000053…" at bounding box center [380, 178] width 761 height 357
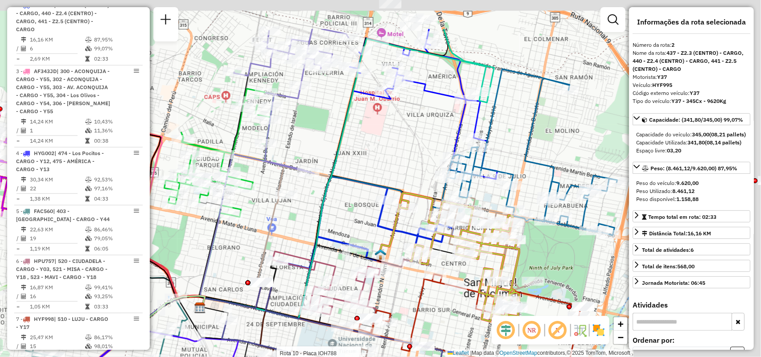
drag, startPoint x: 418, startPoint y: 145, endPoint x: 238, endPoint y: 204, distance: 189.0
click at [234, 219] on icon at bounding box center [220, 256] width 41 height 102
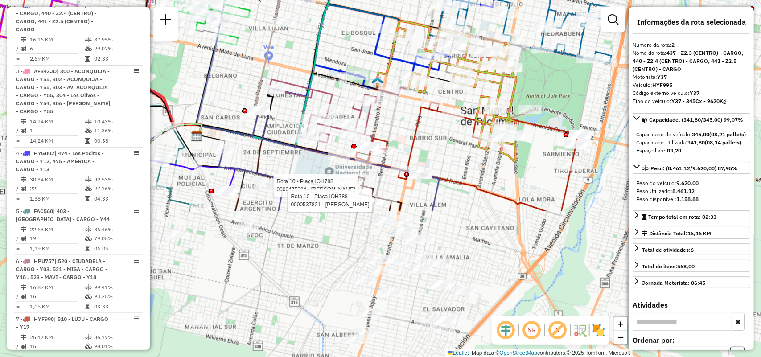
drag, startPoint x: 391, startPoint y: 174, endPoint x: 389, endPoint y: -8, distance: 181.4
click at [389, 0] on html "Aguarde... Pop-up bloqueado! Seu navegador bloqueou automáticamente a abertura …" at bounding box center [380, 178] width 761 height 357
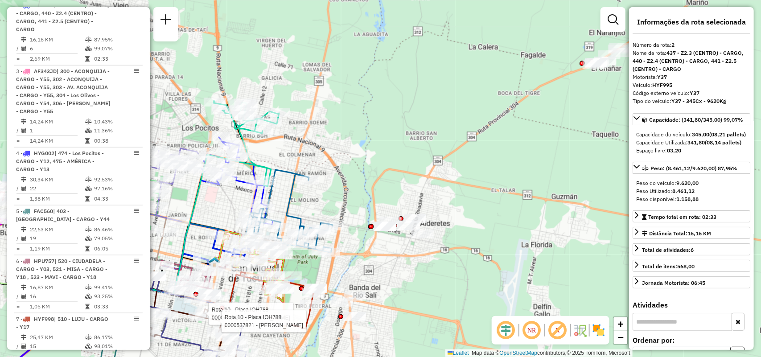
drag, startPoint x: 541, startPoint y: 145, endPoint x: 676, endPoint y: 101, distance: 142.2
click at [676, 101] on hb-router-mapa "Informações da Sessão 1280879 - 23/09/2025 Criação: 22/09/2025 18:24 Depósito: …" at bounding box center [380, 178] width 761 height 357
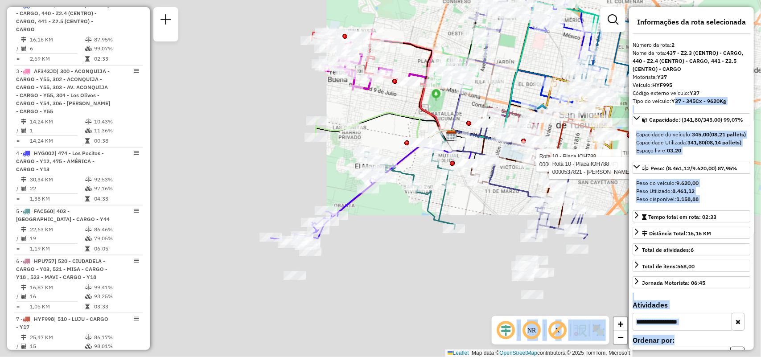
drag, startPoint x: 395, startPoint y: 213, endPoint x: 723, endPoint y: 59, distance: 361.7
click at [723, 59] on hb-router-mapa "Informações da Sessão 1280879 - 23/09/2025 Criação: 22/09/2025 18:24 Depósito: …" at bounding box center [380, 178] width 761 height 357
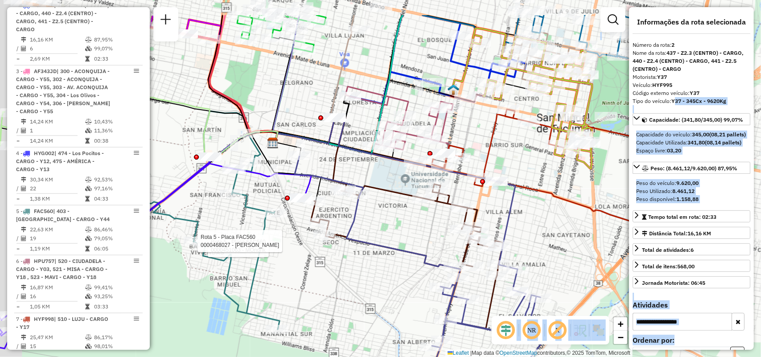
drag, startPoint x: 544, startPoint y: 186, endPoint x: 589, endPoint y: 250, distance: 78.4
click at [589, 223] on icon at bounding box center [494, 166] width 319 height 114
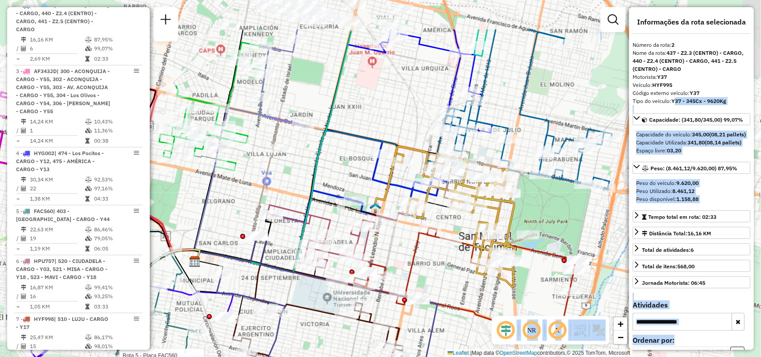
drag, startPoint x: 502, startPoint y: 103, endPoint x: 387, endPoint y: 172, distance: 134.8
click at [390, 166] on div at bounding box center [401, 161] width 22 height 9
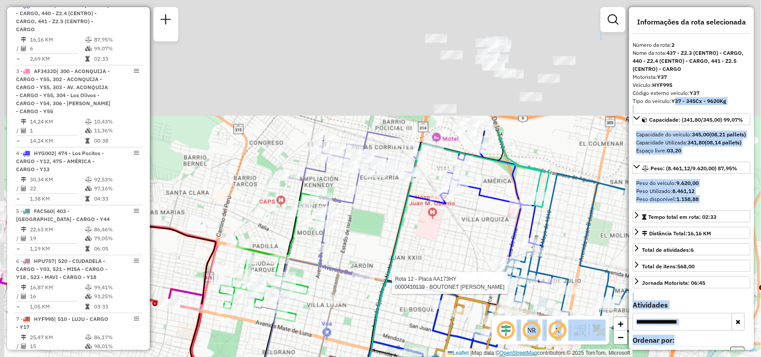
click at [515, 353] on div "Rota 5 - Placa FAC560 0000451063 - MOndrik Rota 5 - Placa FAC560 0000468027 - R…" at bounding box center [380, 178] width 761 height 357
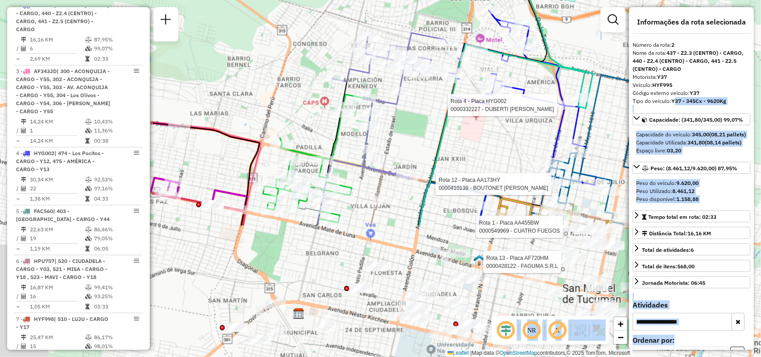
drag, startPoint x: 546, startPoint y: 278, endPoint x: 547, endPoint y: 116, distance: 161.4
click at [575, 107] on div at bounding box center [564, 105] width 22 height 9
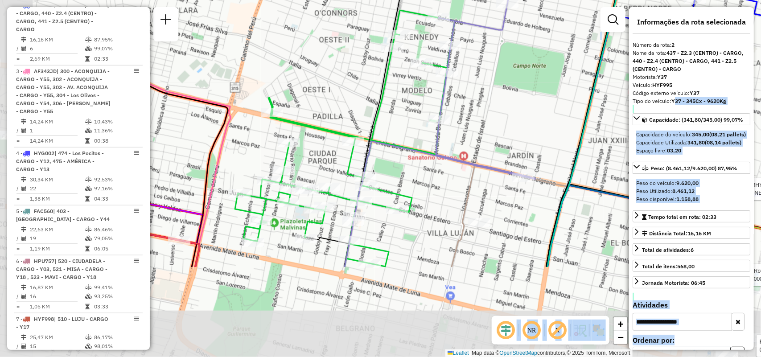
drag, startPoint x: 415, startPoint y: 240, endPoint x: 498, endPoint y: 152, distance: 120.8
click at [498, 152] on div "Rota 5 - Placa FAC560 0000451063 - MOndrik Rota 5 - Placa FAC560 0000468027 - R…" at bounding box center [380, 178] width 761 height 357
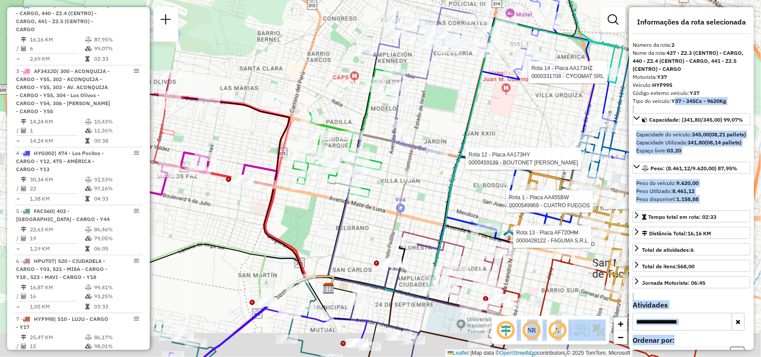
drag, startPoint x: 372, startPoint y: 209, endPoint x: 390, endPoint y: 170, distance: 43.3
click at [390, 170] on div "Rota 5 - Placa FAC560 0000451063 - MOndrik Rota 5 - Placa FAC560 0000468027 - R…" at bounding box center [380, 178] width 761 height 357
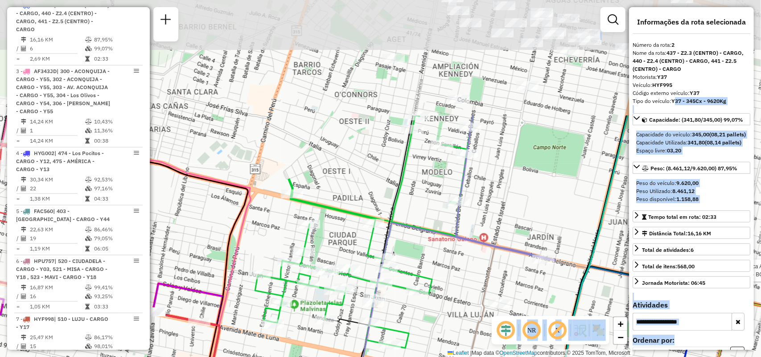
drag, startPoint x: 413, startPoint y: 66, endPoint x: 416, endPoint y: 217, distance: 151.1
click at [416, 217] on div "Rota 5 - Placa FAC560 0000451063 - MOndrik Rota 5 - Placa FAC560 0000468027 - R…" at bounding box center [380, 178] width 761 height 357
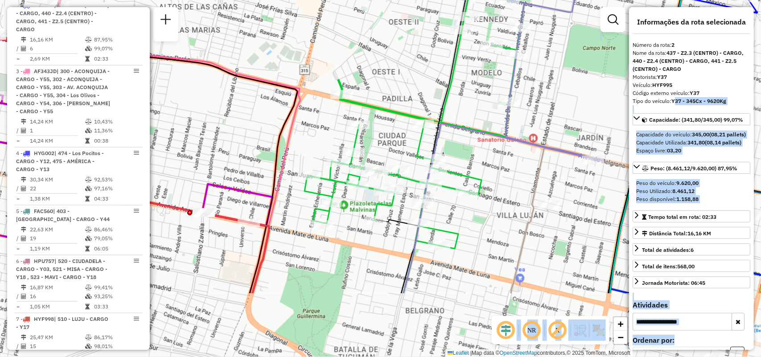
drag, startPoint x: 407, startPoint y: 217, endPoint x: 444, endPoint y: 128, distance: 95.9
click at [444, 128] on icon at bounding box center [497, 208] width 189 height 170
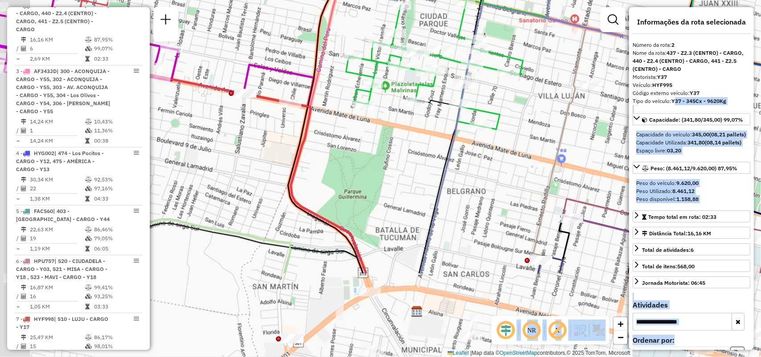
drag, startPoint x: 431, startPoint y: 197, endPoint x: 428, endPoint y: 119, distance: 78.0
click at [428, 119] on div "Rota 5 - Placa FAC560 0000451063 - MOndrik Rota 5 - Placa FAC560 0000468027 - R…" at bounding box center [380, 178] width 761 height 357
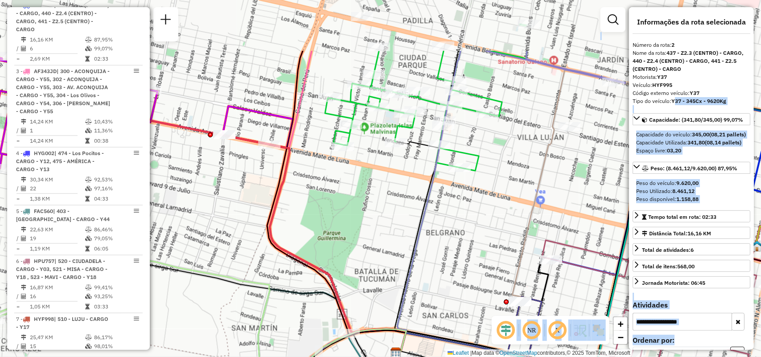
drag, startPoint x: 536, startPoint y: 202, endPoint x: 484, endPoint y: 246, distance: 68.0
click at [511, 305] on div "Rota 5 - Placa FAC560 0000451063 - MOndrik Rota 5 - Placa FAC560 0000468027 - R…" at bounding box center [380, 178] width 761 height 357
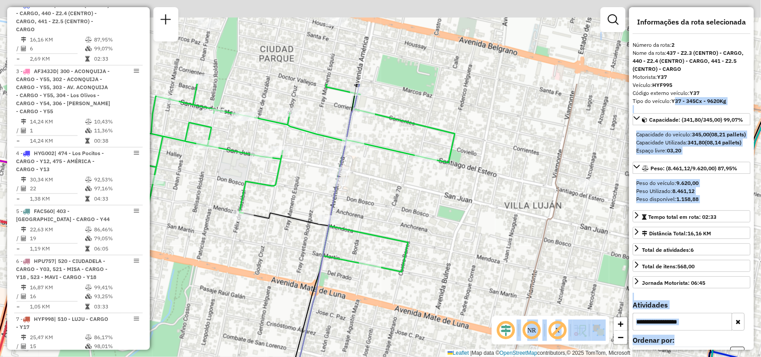
drag, startPoint x: 414, startPoint y: 134, endPoint x: 384, endPoint y: 253, distance: 122.7
click at [384, 253] on div "Rota 5 - Placa FAC560 0000451063 - MOndrik Rota 5 - Placa FAC560 0000468027 - R…" at bounding box center [380, 178] width 761 height 357
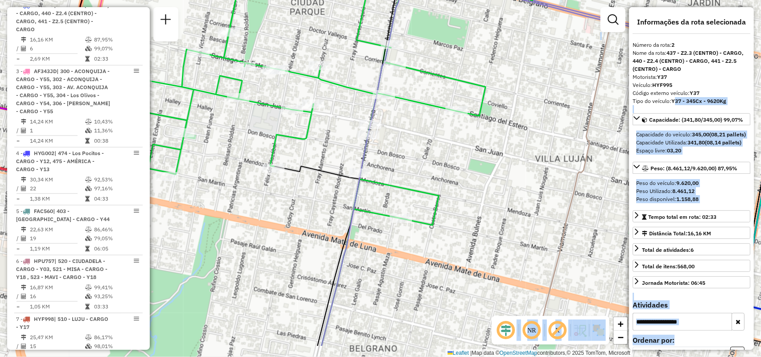
drag, startPoint x: 411, startPoint y: 181, endPoint x: 423, endPoint y: 150, distance: 33.2
click at [423, 150] on div "Rota 5 - Placa FAC560 0000451063 - MOndrik Rota 5 - Placa FAC560 0000468027 - R…" at bounding box center [380, 178] width 761 height 357
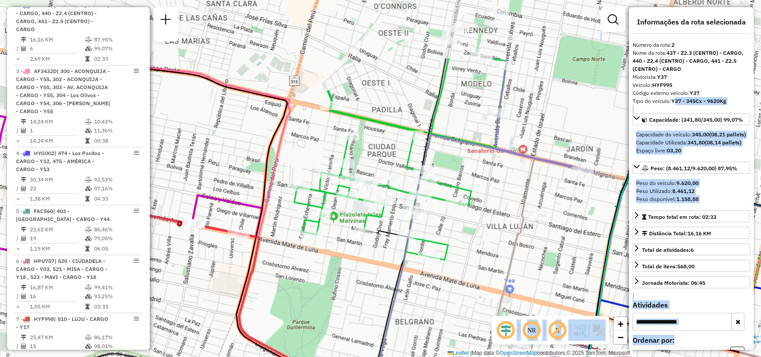
drag, startPoint x: 528, startPoint y: 65, endPoint x: 532, endPoint y: 159, distance: 94.1
click at [532, 159] on icon at bounding box center [544, 115] width 99 height 114
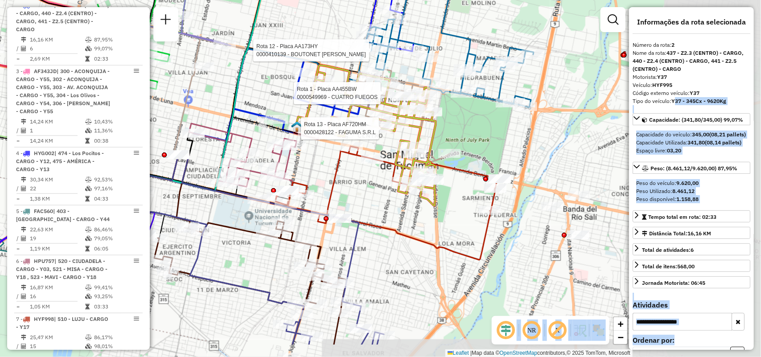
drag, startPoint x: 491, startPoint y: 294, endPoint x: 287, endPoint y: 246, distance: 210.2
click at [287, 246] on div "Rota 5 - Placa FAC560 0000451063 - MOndrik Rota 5 - Placa FAC560 0000468027 - R…" at bounding box center [380, 178] width 761 height 357
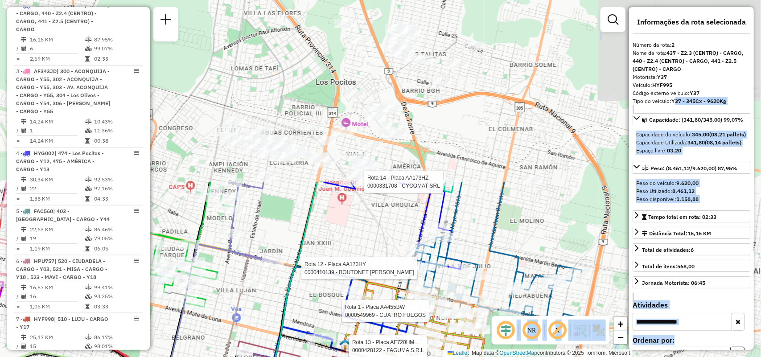
drag, startPoint x: 402, startPoint y: 165, endPoint x: 457, endPoint y: 379, distance: 220.7
click at [457, 357] on html "Aguarde... Pop-up bloqueado! Seu navegador bloqueou automáticamente a abertura …" at bounding box center [380, 178] width 761 height 357
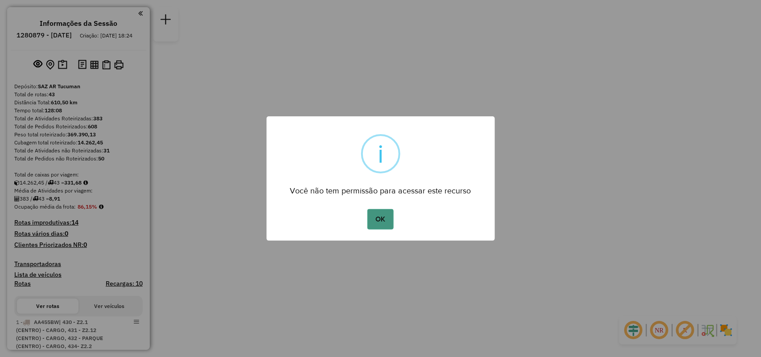
click at [390, 226] on button "OK" at bounding box center [380, 219] width 26 height 21
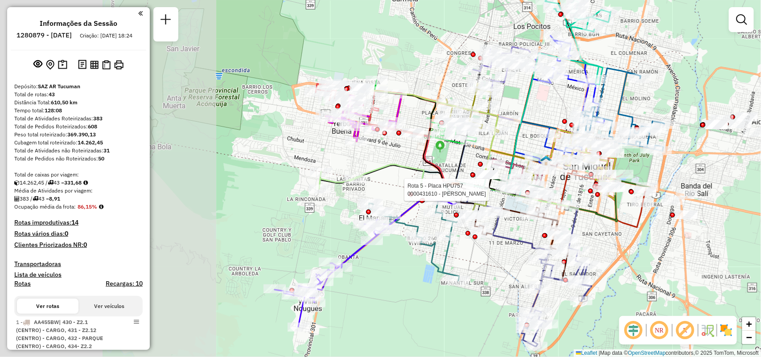
drag, startPoint x: 259, startPoint y: 196, endPoint x: 386, endPoint y: 186, distance: 127.4
click at [509, 194] on div at bounding box center [516, 189] width 22 height 9
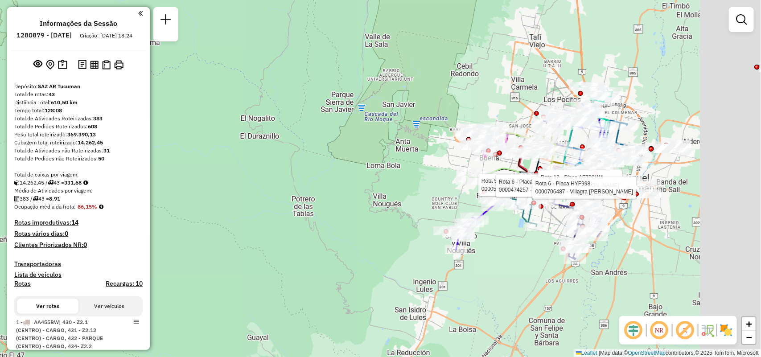
click at [596, 162] on icon at bounding box center [617, 140] width 43 height 41
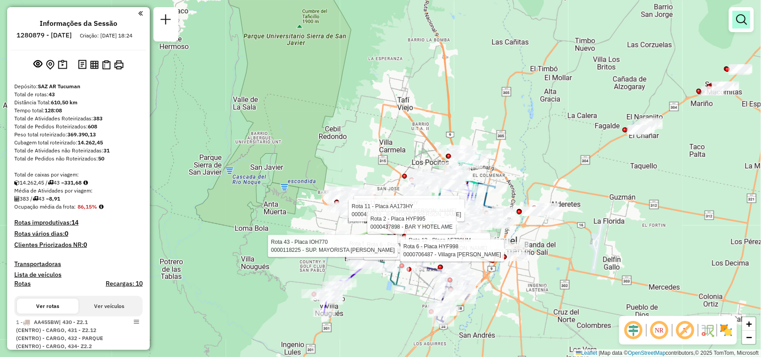
click at [734, 22] on link at bounding box center [741, 20] width 18 height 18
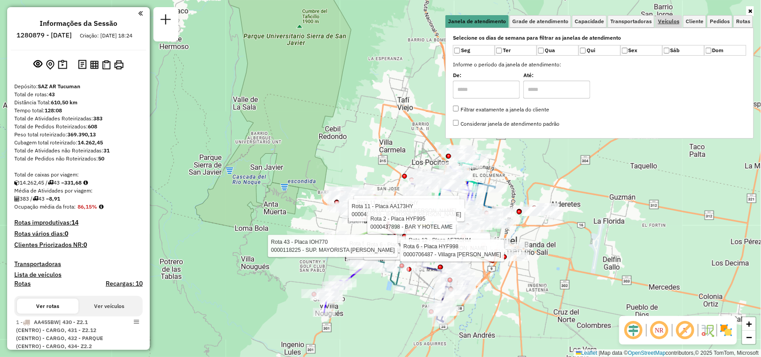
drag, startPoint x: 629, startPoint y: 28, endPoint x: 669, endPoint y: 21, distance: 40.3
click at [631, 27] on div "Janela de atendimento Grade de atendimento Capacidade Transportadoras Veículos …" at bounding box center [599, 76] width 308 height 123
click at [665, 23] on span "Veículos" at bounding box center [668, 21] width 21 height 5
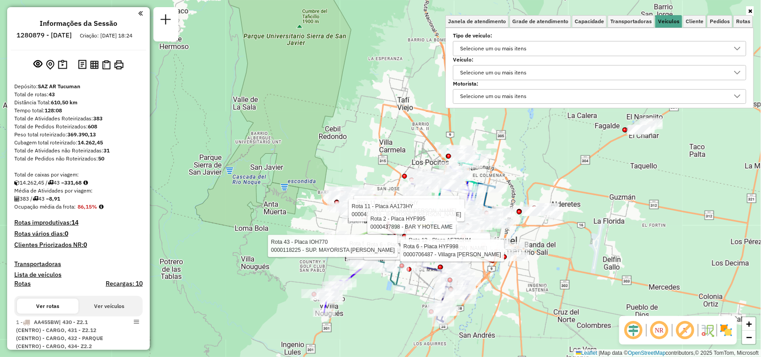
click at [565, 51] on div "Selecione um ou mais itens" at bounding box center [593, 48] width 272 height 14
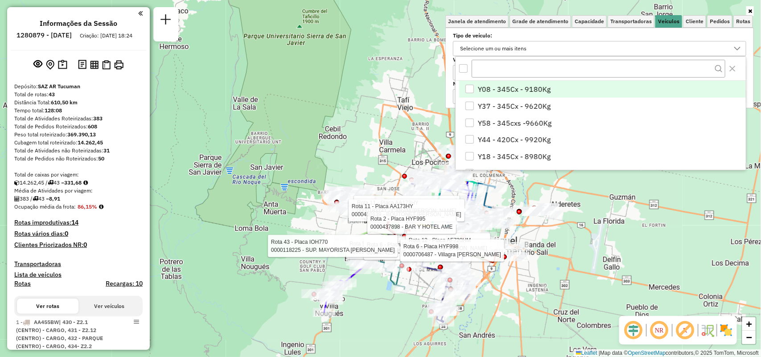
scroll to position [5, 31]
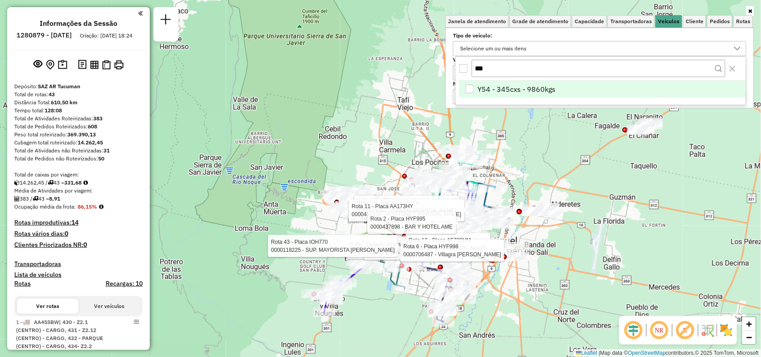
type input "***"
click at [542, 94] on span "Y54 - 345cxs - 9860kgs" at bounding box center [517, 89] width 78 height 11
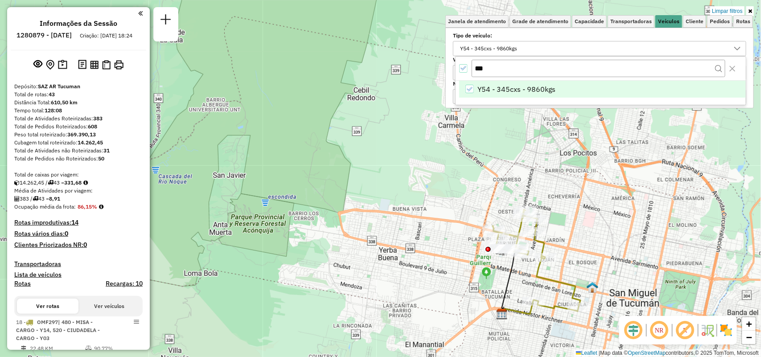
click at [464, 70] on icon "All items selected" at bounding box center [463, 68] width 6 height 6
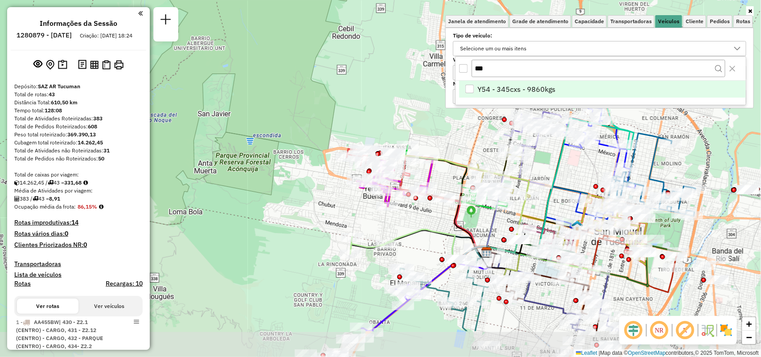
drag, startPoint x: 580, startPoint y: 250, endPoint x: 565, endPoint y: 195, distance: 56.9
click at [565, 195] on div "Janela de atendimento Grade de atendimento Capacidade Transportadoras Veículos …" at bounding box center [380, 178] width 761 height 357
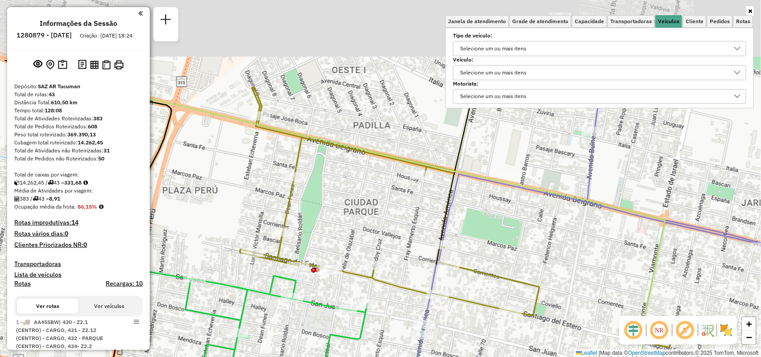
drag, startPoint x: 523, startPoint y: 154, endPoint x: 524, endPoint y: 250, distance: 95.8
click at [524, 250] on div "Janela de atendimento Grade de atendimento Capacidade Transportadoras Veículos …" at bounding box center [380, 178] width 761 height 357
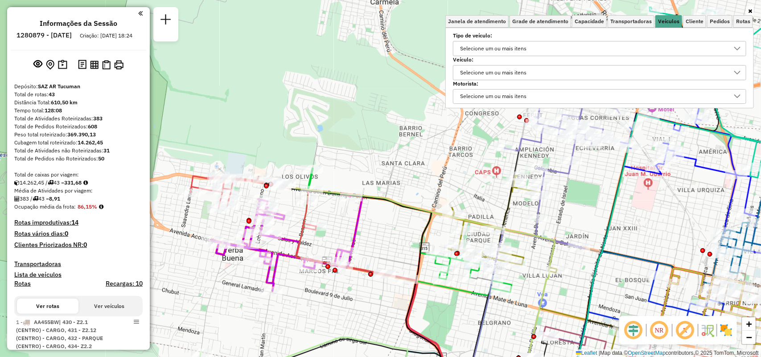
click at [489, 53] on div "Selecione um ou mais itens" at bounding box center [493, 48] width 73 height 14
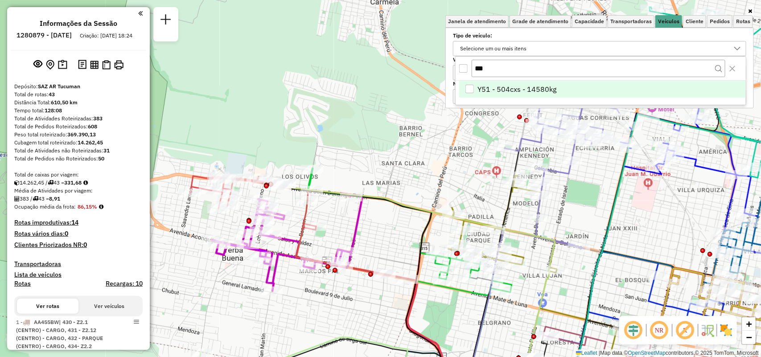
type input "***"
click at [518, 88] on span "Y51 - 504cxs - 14580kg" at bounding box center [517, 89] width 79 height 11
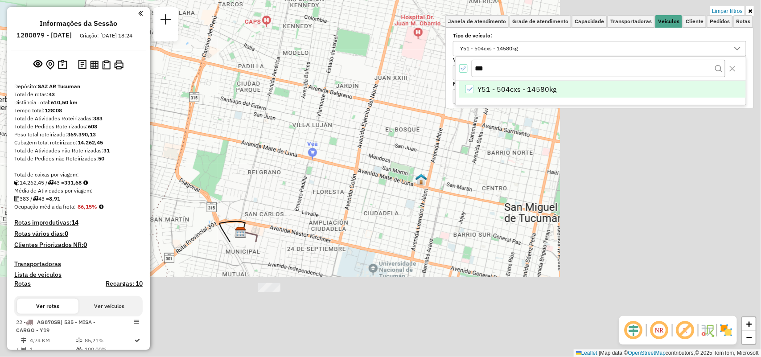
drag, startPoint x: 448, startPoint y: 199, endPoint x: 304, endPoint y: 136, distance: 157.1
click at [304, 136] on div "Limpar filtros Janela de atendimento Grade de atendimento Capacidade Transporta…" at bounding box center [380, 178] width 761 height 357
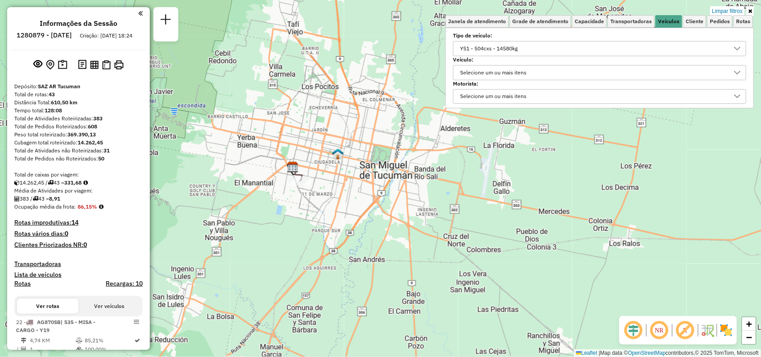
click at [462, 52] on div "Y51 - 504cxs - 14580kg" at bounding box center [489, 48] width 64 height 14
click at [462, 70] on icon "All items selected" at bounding box center [463, 68] width 6 height 6
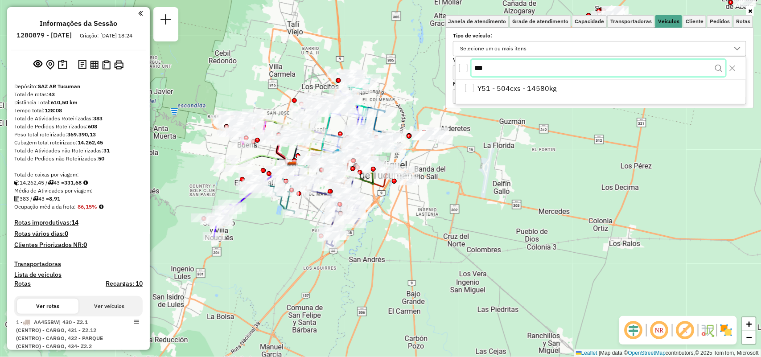
click at [511, 72] on input "***" at bounding box center [599, 68] width 254 height 17
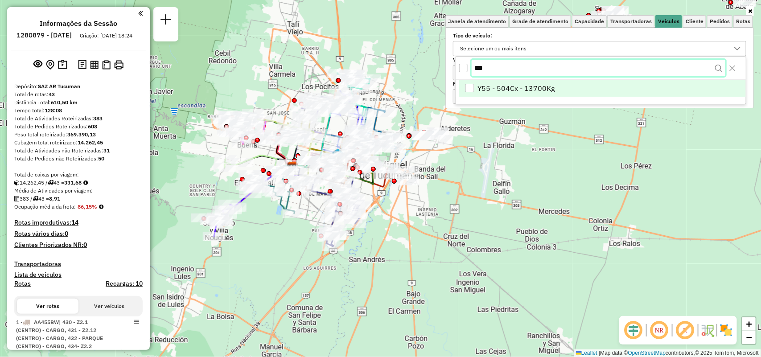
type input "***"
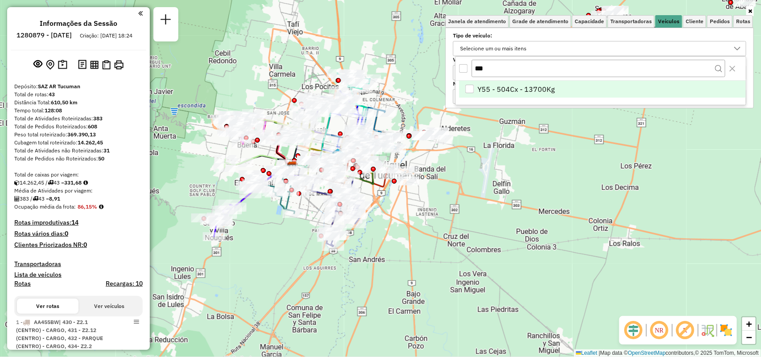
click at [511, 90] on span "Y55 - 504Cx - 13700Kg" at bounding box center [516, 89] width 77 height 11
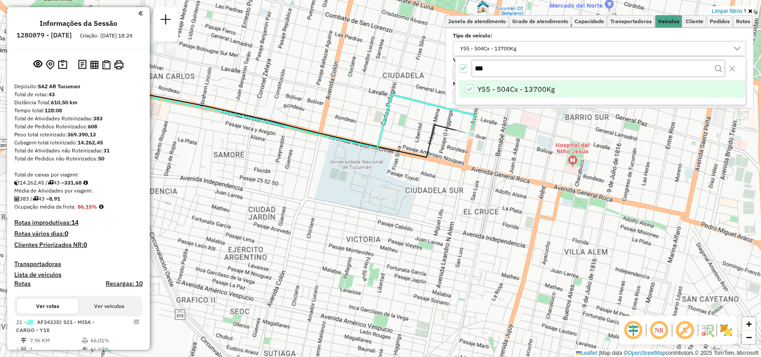
click at [460, 70] on icon "All items selected" at bounding box center [463, 68] width 6 height 6
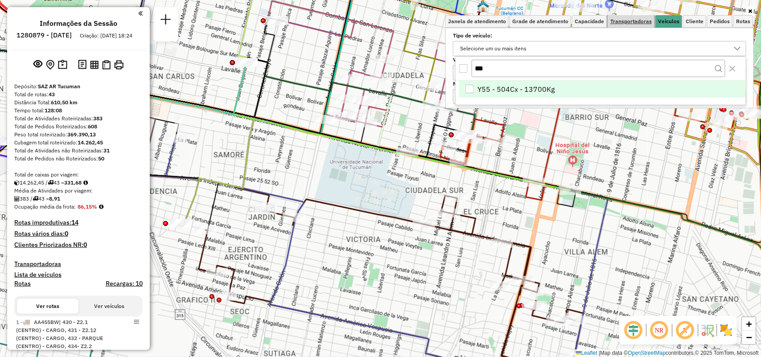
click at [649, 23] on span "Transportadoras" at bounding box center [630, 21] width 41 height 5
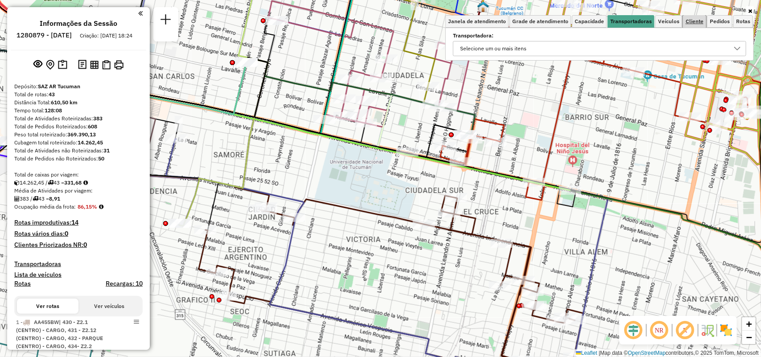
click at [690, 23] on span "Cliente" at bounding box center [695, 21] width 18 height 5
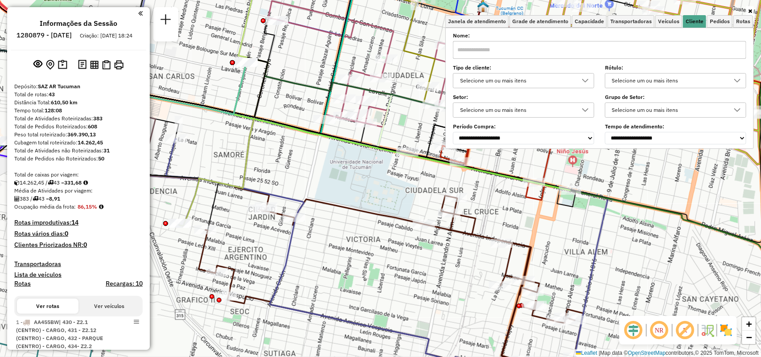
click at [633, 50] on input "text" at bounding box center [599, 50] width 293 height 18
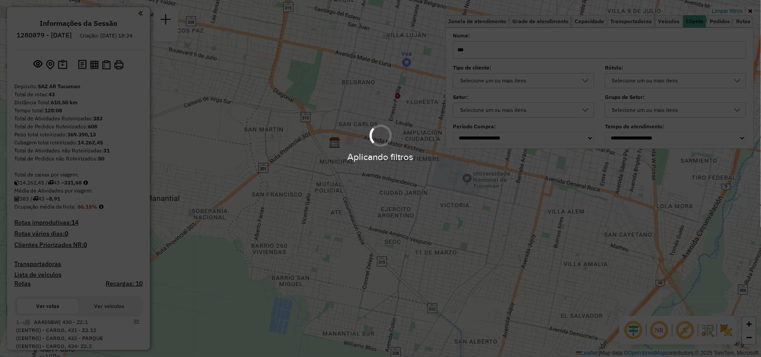
drag, startPoint x: 317, startPoint y: 165, endPoint x: 255, endPoint y: 250, distance: 105.6
click at [255, 250] on hb-app "Aplicando filtros Pop-up bloqueado! Seu navegador bloqueou automáticamente a ab…" at bounding box center [380, 178] width 761 height 357
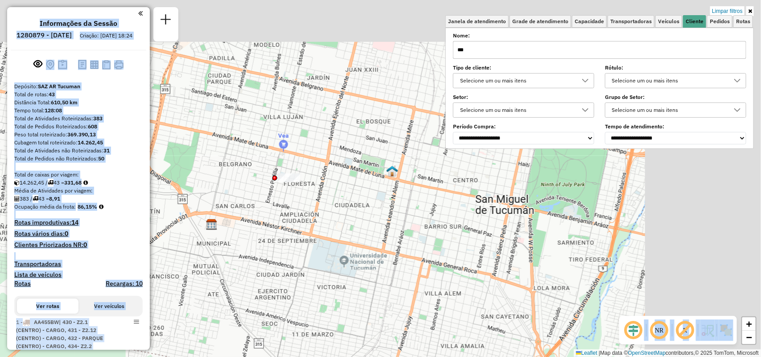
drag, startPoint x: 275, startPoint y: 305, endPoint x: 275, endPoint y: 298, distance: 7.6
click at [272, 308] on div "Limpar filtros Janela de atendimento Grade de atendimento Capacidade Transporta…" at bounding box center [380, 178] width 761 height 357
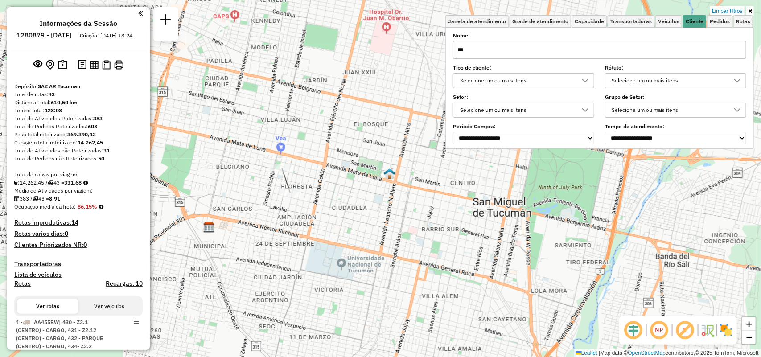
click at [470, 49] on input "***" at bounding box center [599, 50] width 293 height 18
type input "*"
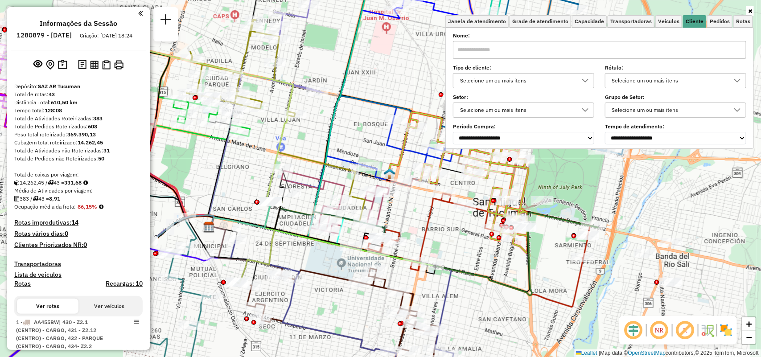
click at [403, 75] on div "Janela de atendimento Grade de atendimento Capacidade Transportadoras Veículos …" at bounding box center [380, 178] width 761 height 357
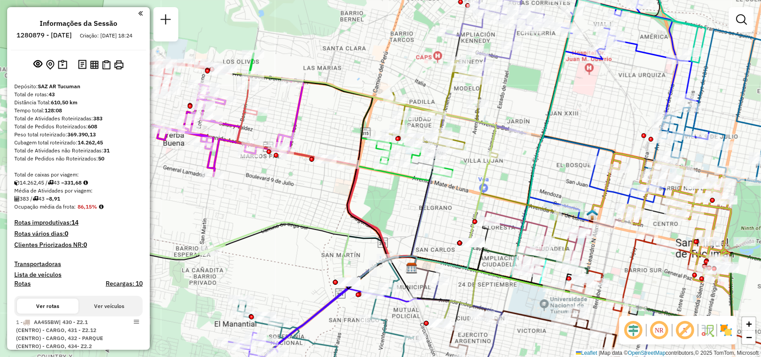
drag, startPoint x: 420, startPoint y: 181, endPoint x: 505, endPoint y: 221, distance: 93.3
click at [439, 221] on icon at bounding box center [425, 205] width 28 height 123
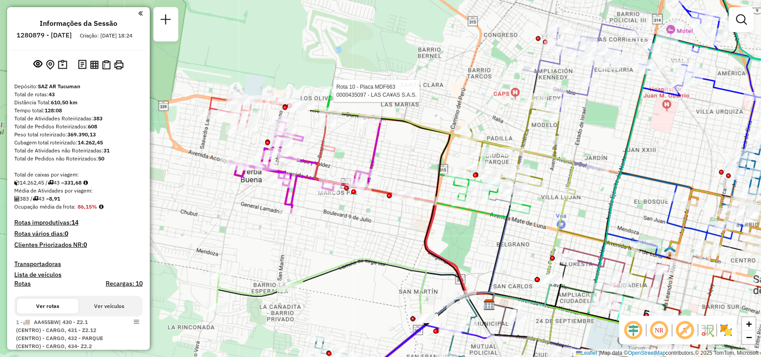
select select "**********"
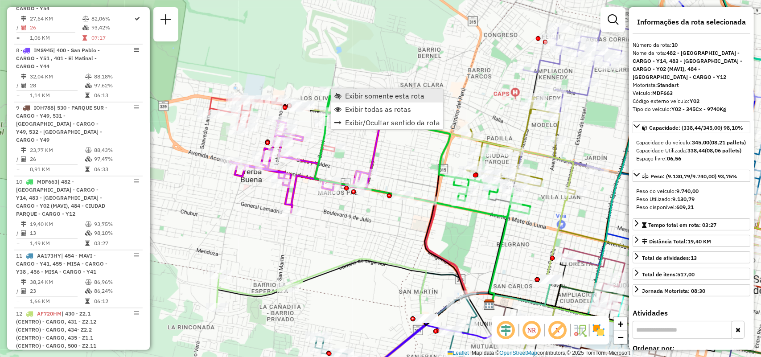
scroll to position [847, 0]
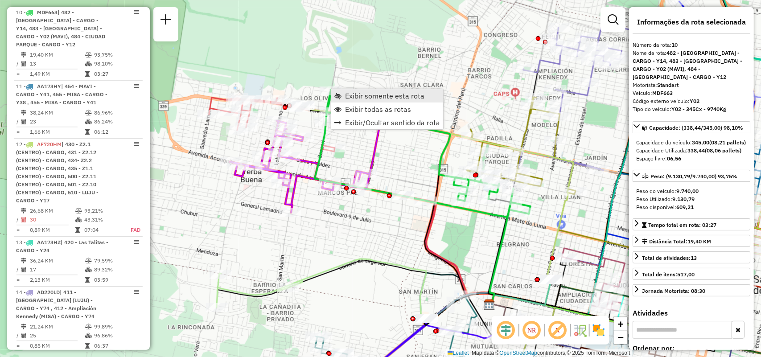
click at [364, 99] on span "Exibir somente esta rota" at bounding box center [384, 95] width 79 height 7
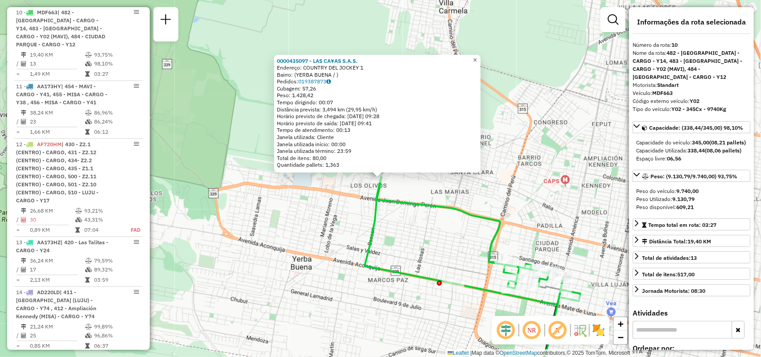
click at [477, 56] on span "×" at bounding box center [475, 60] width 4 height 8
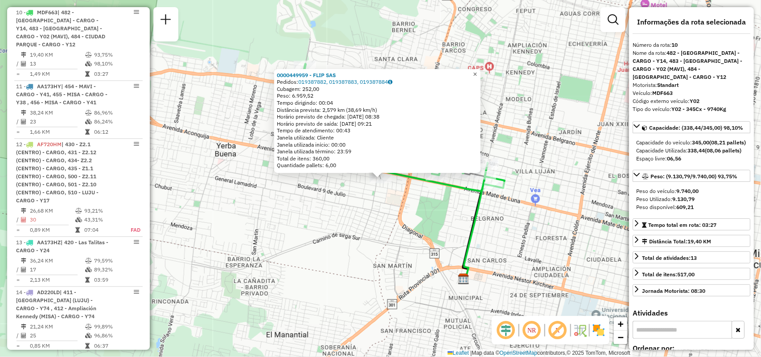
click at [477, 72] on span "×" at bounding box center [475, 74] width 4 height 8
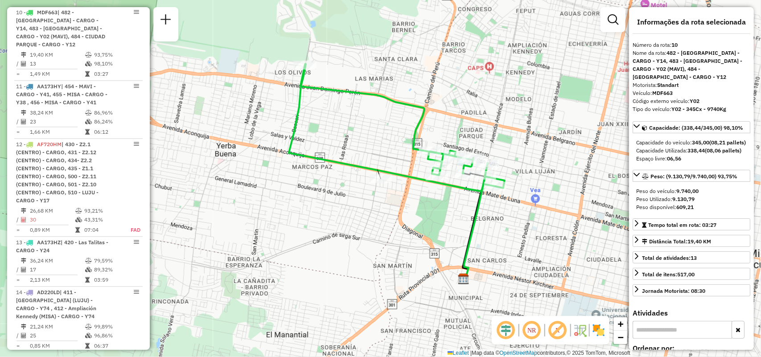
click at [454, 207] on div "Rota 10 - Placa MDF663 0000706138 - ROLDAN LILIANA DEL VALLE Rota 10 - Placa MD…" at bounding box center [380, 178] width 761 height 357
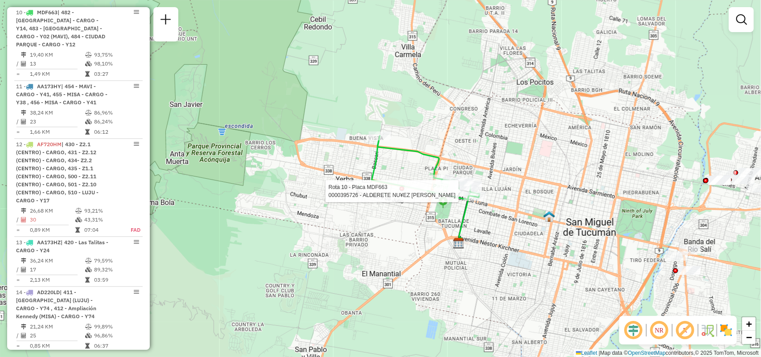
select select "**********"
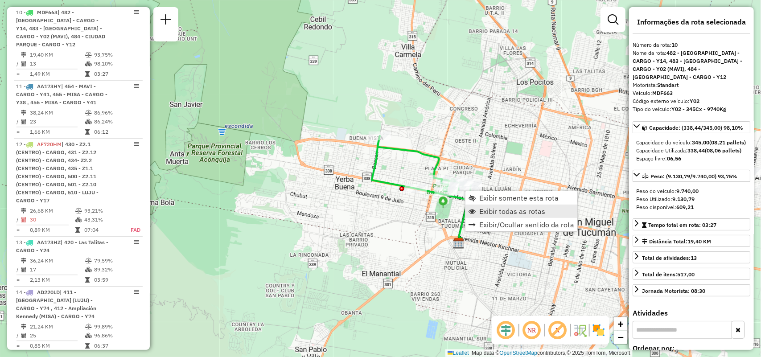
click at [507, 208] on span "Exibir todas as rotas" at bounding box center [512, 211] width 66 height 7
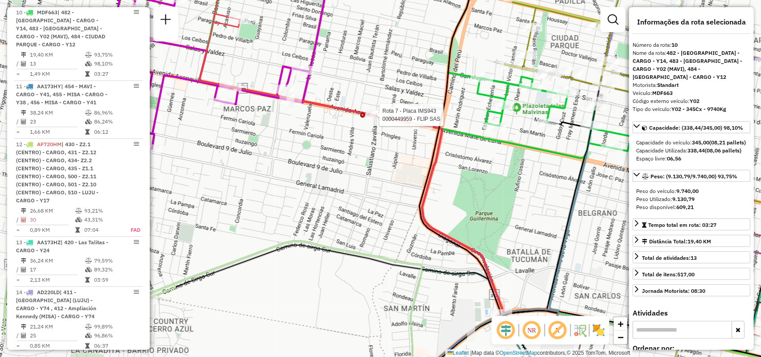
click at [378, 119] on div at bounding box center [376, 115] width 22 height 9
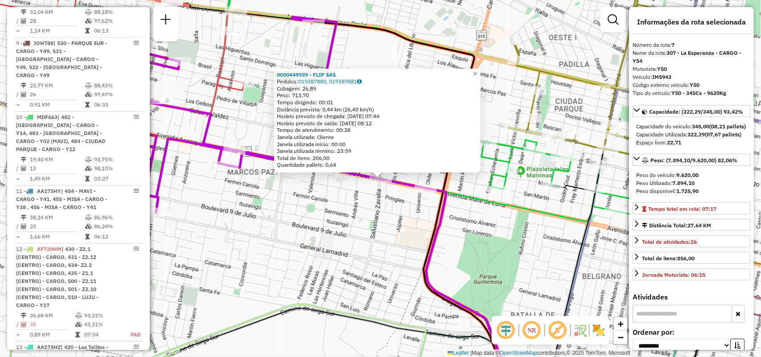
scroll to position [673, 0]
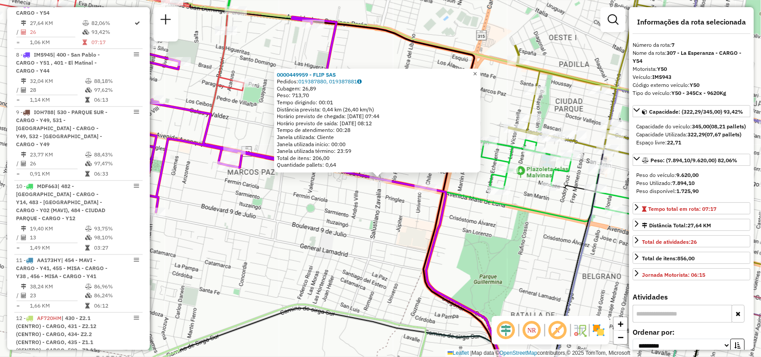
click at [477, 70] on span "×" at bounding box center [475, 74] width 4 height 8
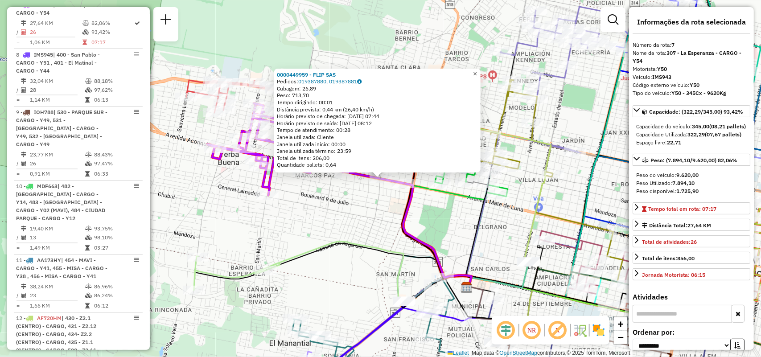
click at [480, 69] on link "×" at bounding box center [475, 74] width 11 height 11
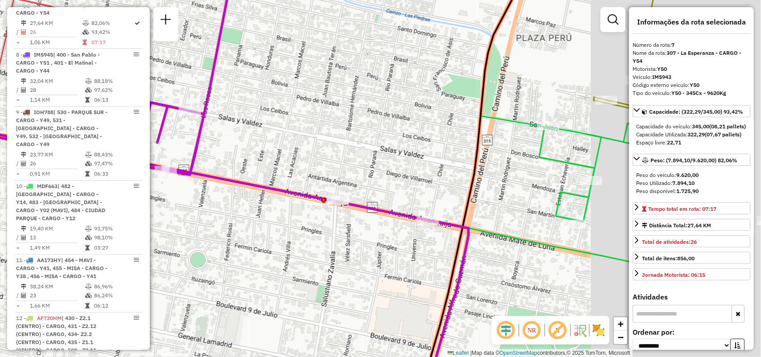
drag, startPoint x: 402, startPoint y: 174, endPoint x: 183, endPoint y: 156, distance: 220.5
click at [183, 157] on div "Janela de atendimento Grade de atendimento Capacidade Transportadoras Veículos …" at bounding box center [380, 178] width 761 height 357
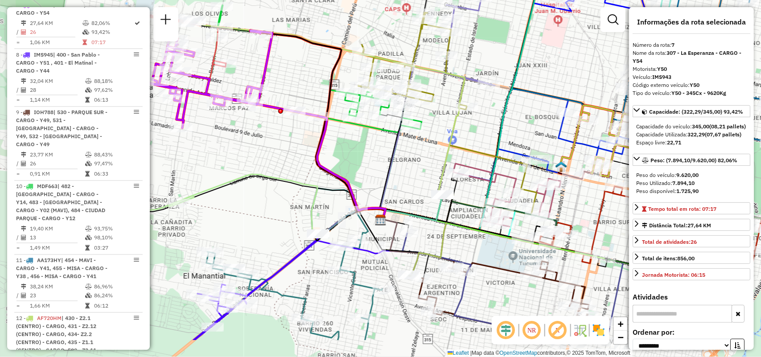
drag, startPoint x: 435, startPoint y: 169, endPoint x: 507, endPoint y: 127, distance: 83.3
click at [507, 127] on div "Janela de atendimento Grade de atendimento Capacidade Transportadoras Veículos …" at bounding box center [380, 178] width 761 height 357
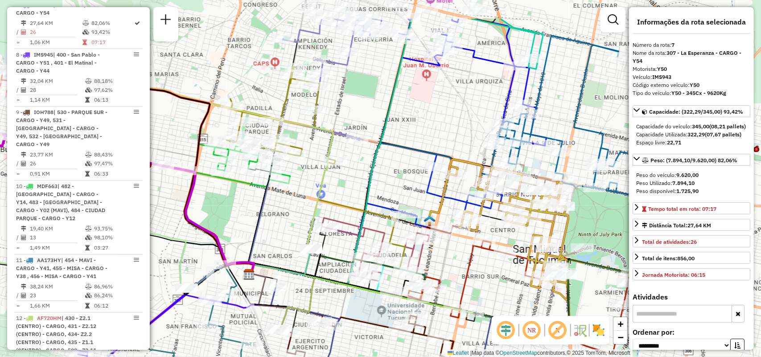
drag, startPoint x: 492, startPoint y: 66, endPoint x: 359, endPoint y: 122, distance: 144.0
click at [359, 122] on div "Janela de atendimento Grade de atendimento Capacidade Transportadoras Veículos …" at bounding box center [380, 178] width 761 height 357
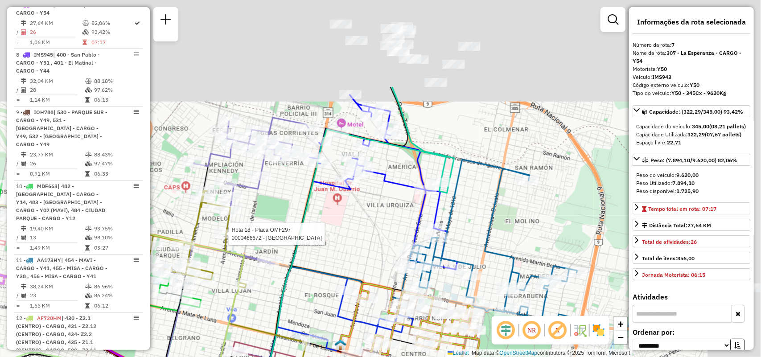
drag, startPoint x: 490, startPoint y: 70, endPoint x: 402, endPoint y: 193, distance: 151.0
click at [402, 193] on div "Rota 18 - Placa OMF297 0000466672 - La Oma Janela de atendimento Grade de atend…" at bounding box center [380, 178] width 761 height 357
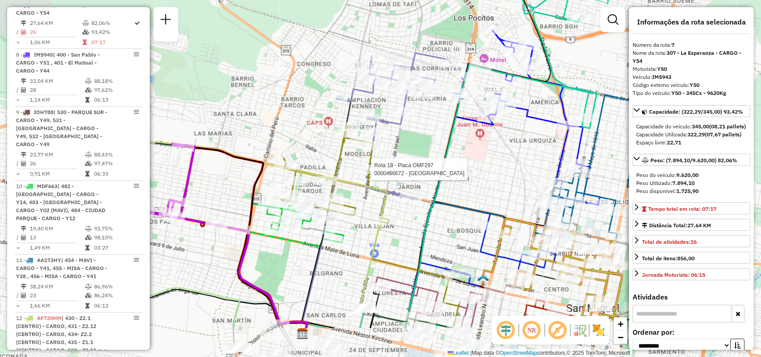
drag, startPoint x: 315, startPoint y: 133, endPoint x: 449, endPoint y: 74, distance: 146.3
click at [449, 74] on div "Rota 18 - Placa OMF297 0000466672 - La Oma Janela de atendimento Grade de atend…" at bounding box center [380, 178] width 761 height 357
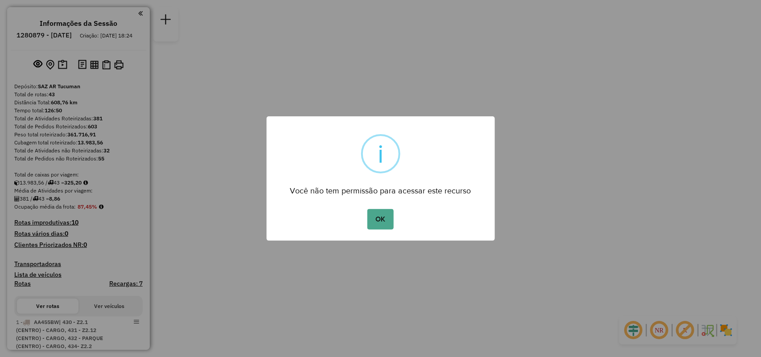
click at [382, 230] on div "OK No Cancel" at bounding box center [381, 219] width 228 height 25
click at [384, 218] on button "OK" at bounding box center [380, 219] width 26 height 21
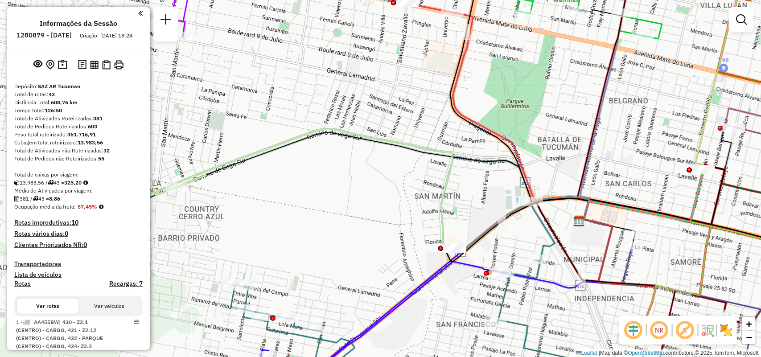
drag, startPoint x: 506, startPoint y: 140, endPoint x: 562, endPoint y: 143, distance: 55.8
click at [559, 143] on icon at bounding box center [519, 95] width 139 height 248
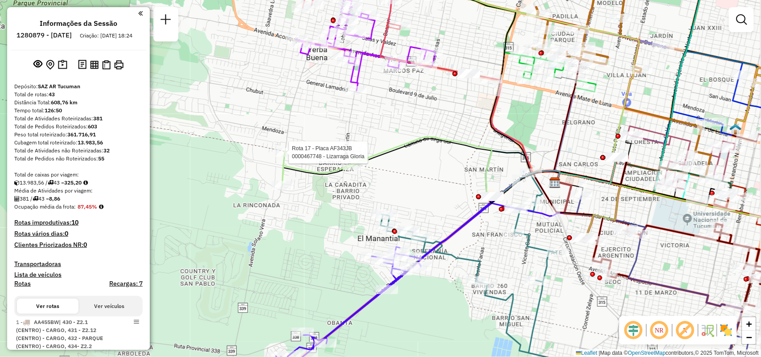
select select "**********"
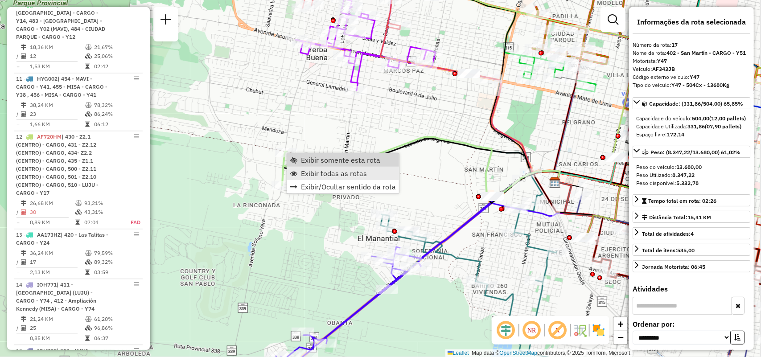
scroll to position [1317, 0]
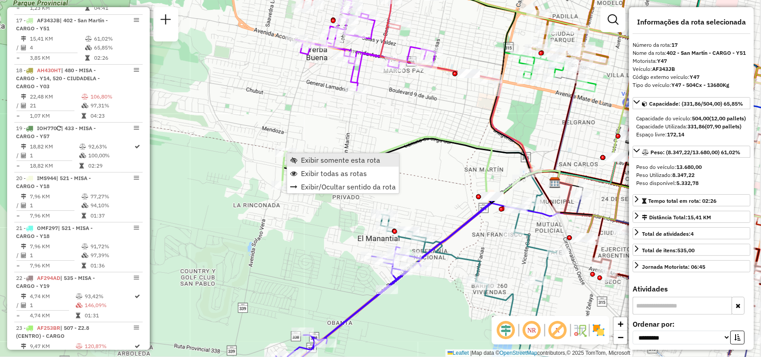
click at [340, 163] on span "Exibir somente esta rota" at bounding box center [340, 159] width 79 height 7
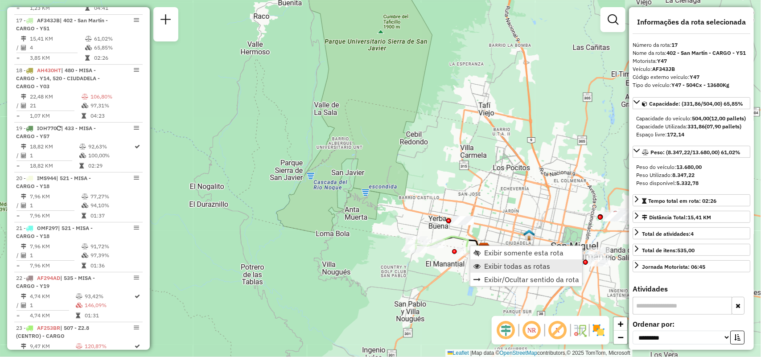
click at [482, 268] on link "Exibir todas as rotas" at bounding box center [526, 265] width 112 height 13
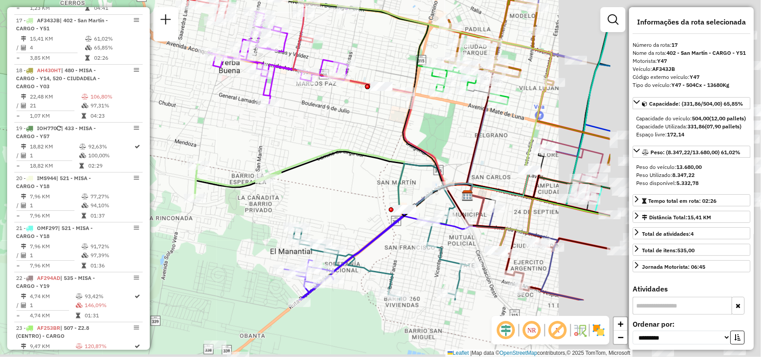
drag, startPoint x: 333, startPoint y: 177, endPoint x: 281, endPoint y: 179, distance: 52.2
click at [281, 179] on div "Janela de atendimento Grade de atendimento Capacidade Transportadoras Veículos …" at bounding box center [380, 178] width 761 height 357
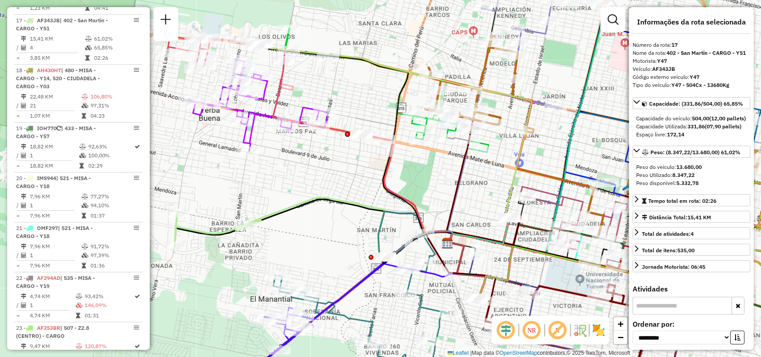
click at [364, 153] on div "Janela de atendimento Grade de atendimento Capacidade Transportadoras Veículos …" at bounding box center [380, 178] width 761 height 357
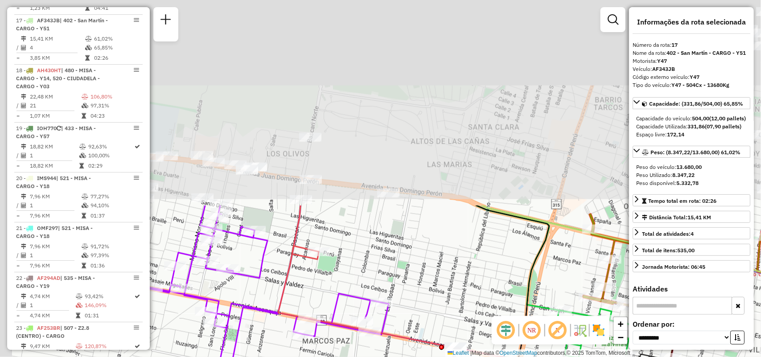
drag, startPoint x: 330, startPoint y: 78, endPoint x: 428, endPoint y: 319, distance: 260.1
click at [428, 319] on div "Janela de atendimento Grade de atendimento Capacidade Transportadoras Veículos …" at bounding box center [380, 178] width 761 height 357
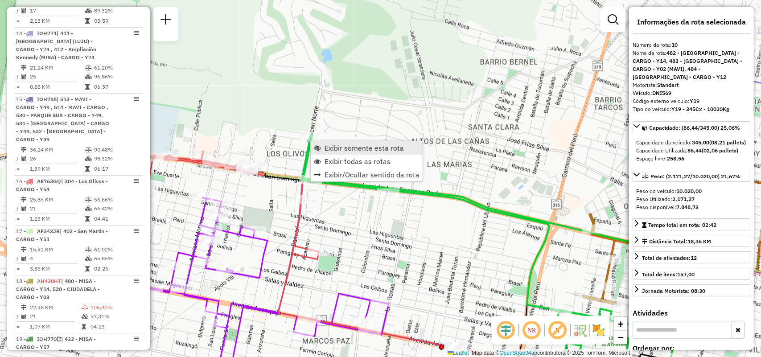
scroll to position [847, 0]
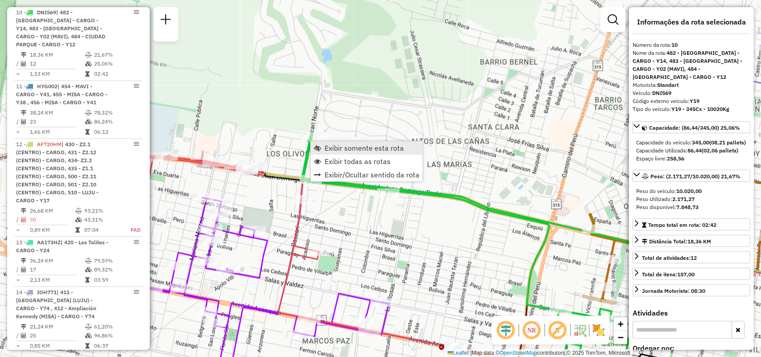
click at [330, 152] on span "Exibir somente esta rota" at bounding box center [363, 147] width 79 height 7
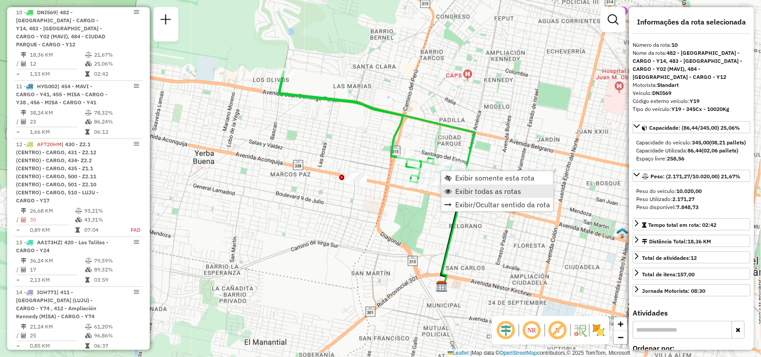
click at [471, 188] on span "Exibir todas as rotas" at bounding box center [488, 191] width 66 height 7
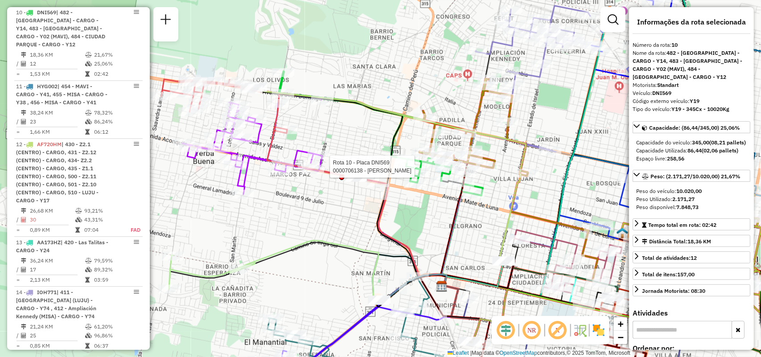
click at [453, 171] on div at bounding box center [446, 166] width 22 height 9
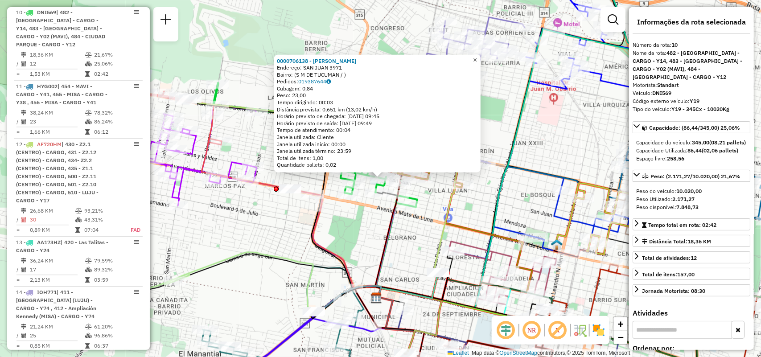
click at [480, 56] on link "×" at bounding box center [475, 59] width 11 height 11
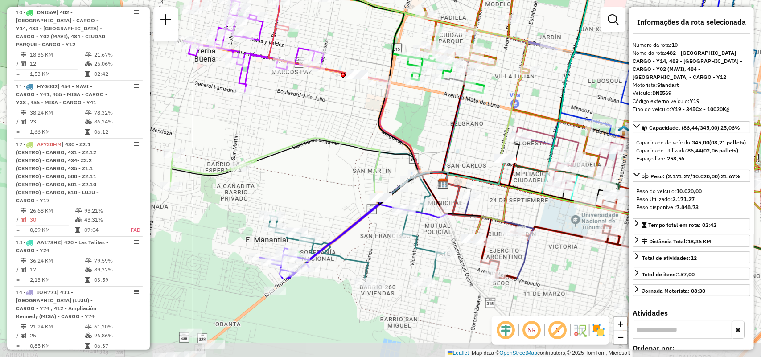
drag, startPoint x: 380, startPoint y: 257, endPoint x: 437, endPoint y: 150, distance: 121.6
click at [437, 150] on div "Janela de atendimento Grade de atendimento Capacidade Transportadoras Veículos …" at bounding box center [380, 178] width 761 height 357
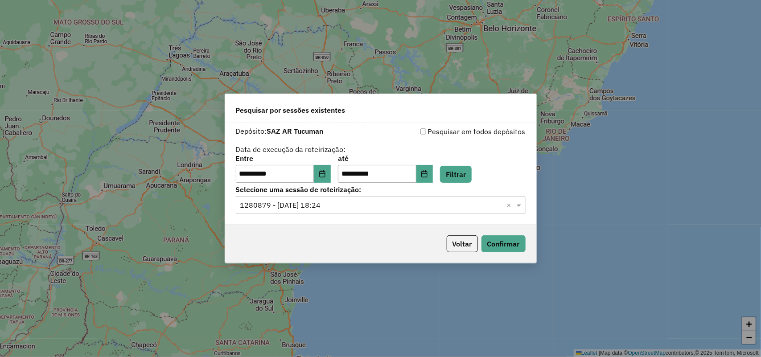
click at [558, 293] on div "**********" at bounding box center [380, 178] width 761 height 357
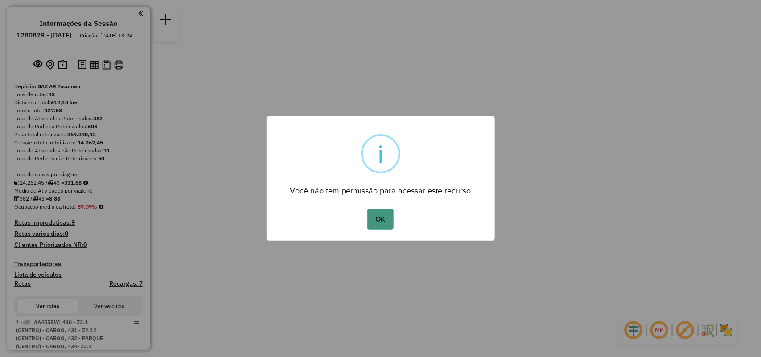
click at [375, 222] on button "OK" at bounding box center [380, 219] width 26 height 21
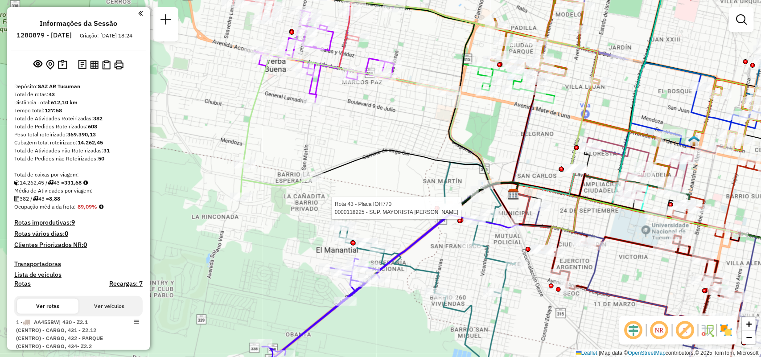
select select "**********"
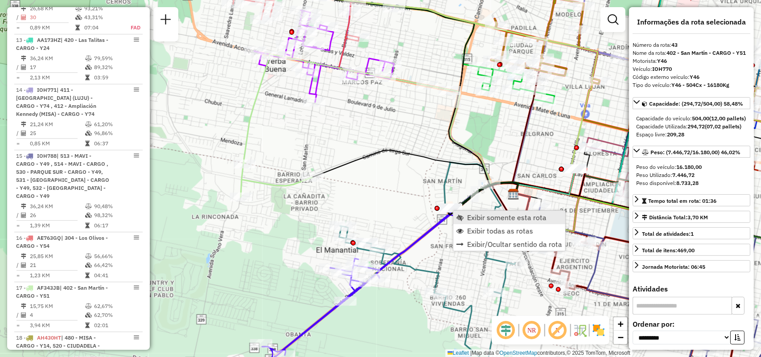
scroll to position [2567, 0]
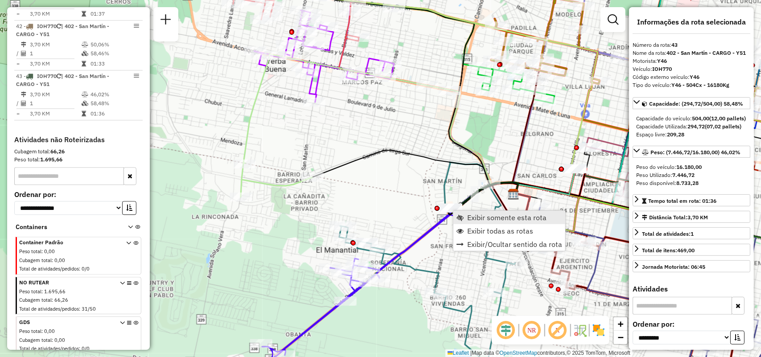
click at [466, 218] on link "Exibir somente esta rota" at bounding box center [509, 217] width 112 height 13
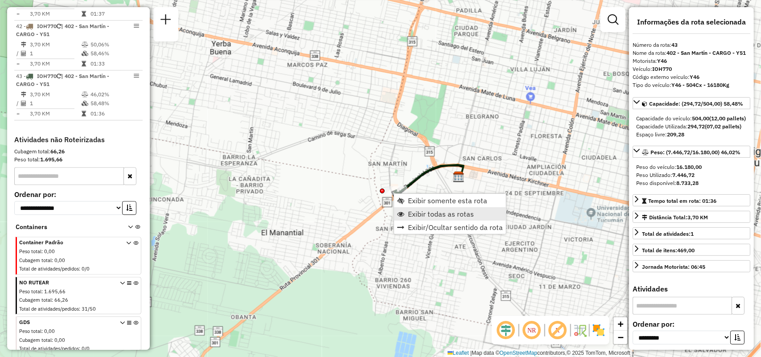
click at [417, 211] on span "Exibir todas as rotas" at bounding box center [441, 213] width 66 height 7
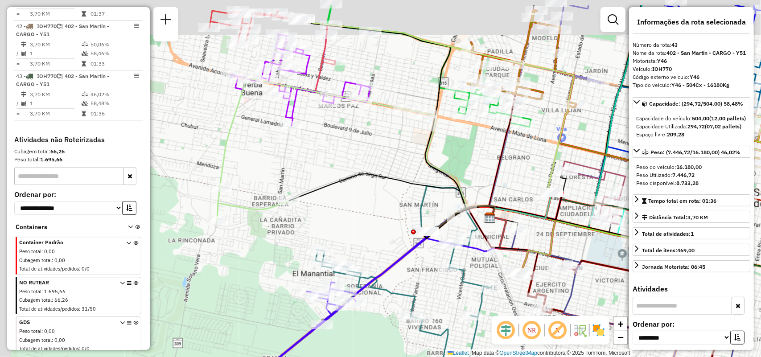
click at [357, 255] on div "Janela de atendimento Grade de atendimento Capacidade Transportadoras Veículos …" at bounding box center [380, 178] width 761 height 357
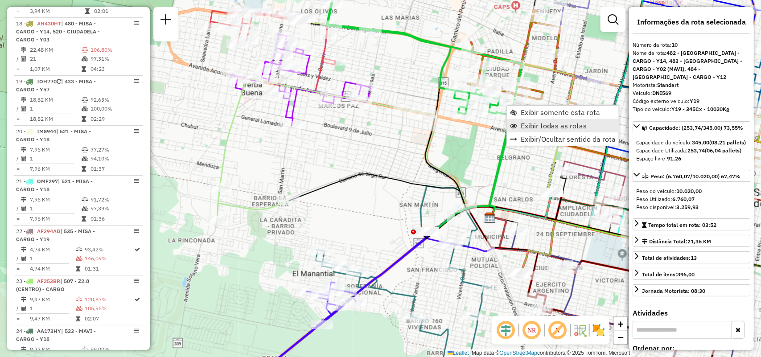
scroll to position [847, 0]
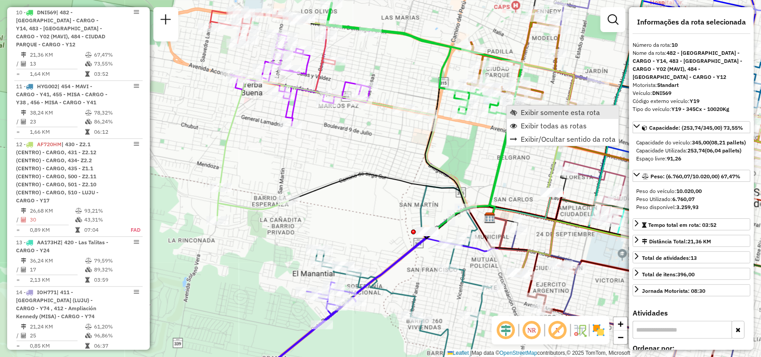
click at [532, 109] on span "Exibir somente esta rota" at bounding box center [560, 112] width 79 height 7
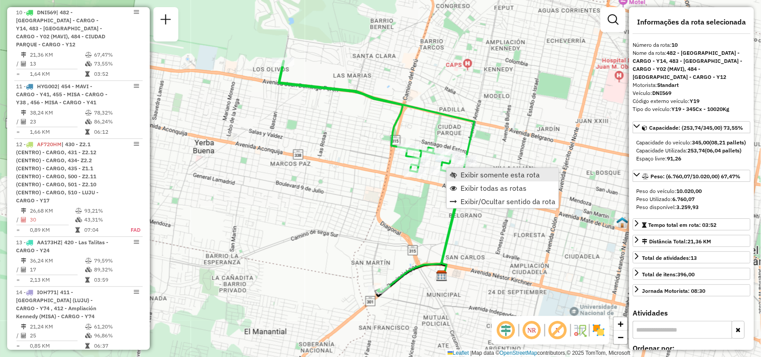
click at [484, 175] on span "Exibir somente esta rota" at bounding box center [499, 174] width 79 height 7
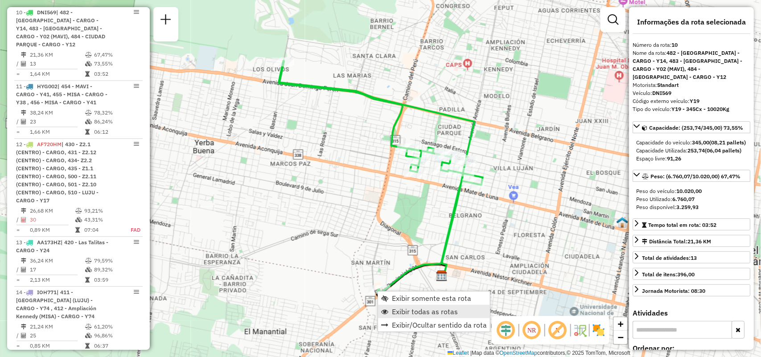
click at [402, 311] on span "Exibir todas as rotas" at bounding box center [425, 311] width 66 height 7
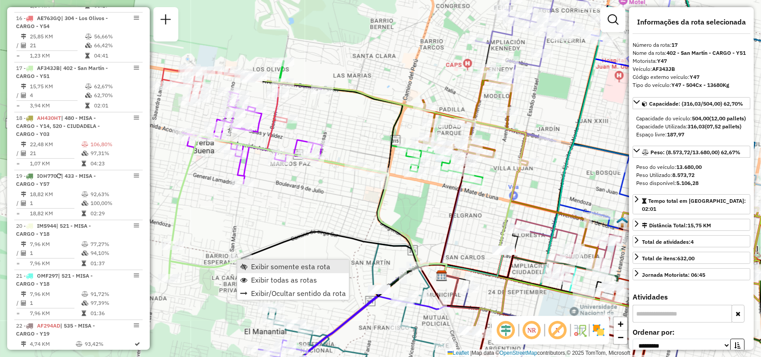
scroll to position [1317, 0]
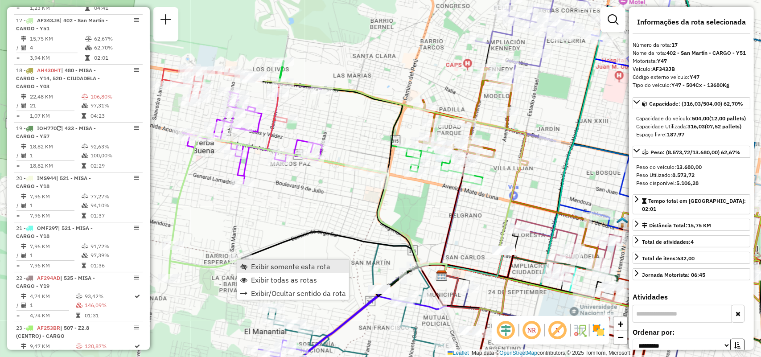
click at [259, 264] on span "Exibir somente esta rota" at bounding box center [290, 266] width 79 height 7
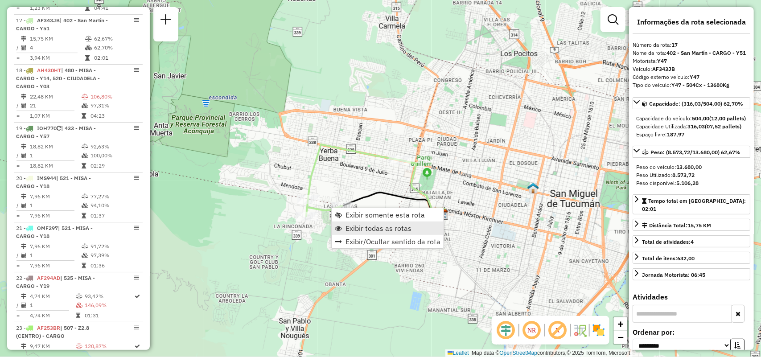
click at [362, 222] on link "Exibir todas as rotas" at bounding box center [388, 228] width 112 height 13
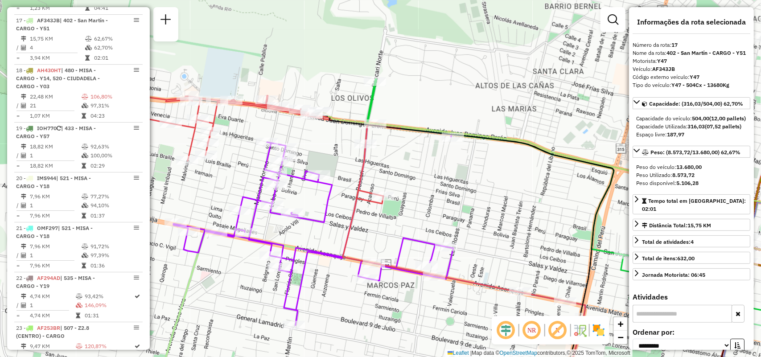
drag, startPoint x: 380, startPoint y: 110, endPoint x: 385, endPoint y: 174, distance: 64.4
click at [385, 174] on div "Janela de atendimento Grade de atendimento Capacidade Transportadoras Veículos …" at bounding box center [380, 178] width 761 height 357
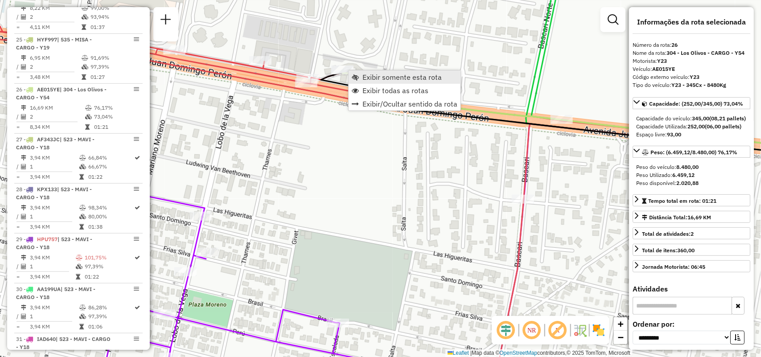
scroll to position [1775, 0]
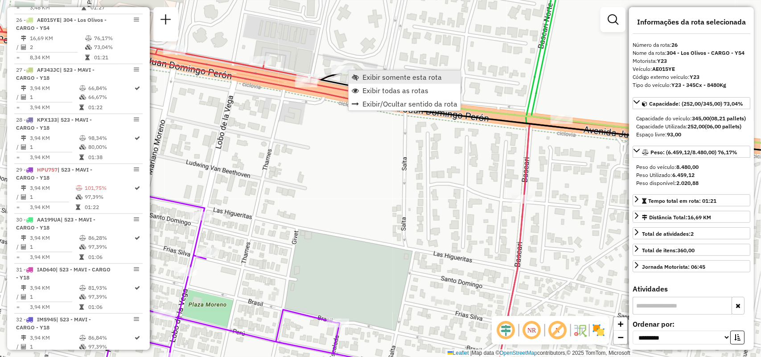
click at [361, 76] on link "Exibir somente esta rota" at bounding box center [405, 76] width 112 height 13
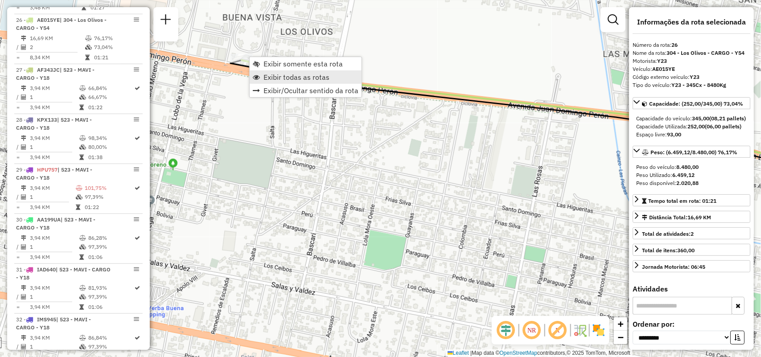
click at [277, 74] on span "Exibir todas as rotas" at bounding box center [296, 77] width 66 height 7
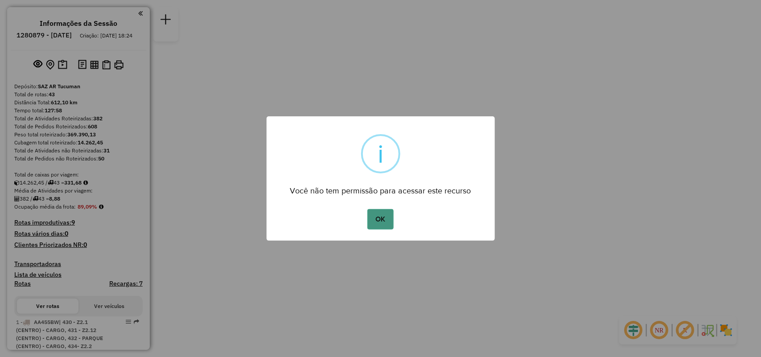
drag, startPoint x: 348, startPoint y: 219, endPoint x: 371, endPoint y: 219, distance: 22.7
click at [348, 219] on div "OK No Cancel" at bounding box center [381, 219] width 228 height 25
click at [371, 219] on button "OK" at bounding box center [380, 219] width 26 height 21
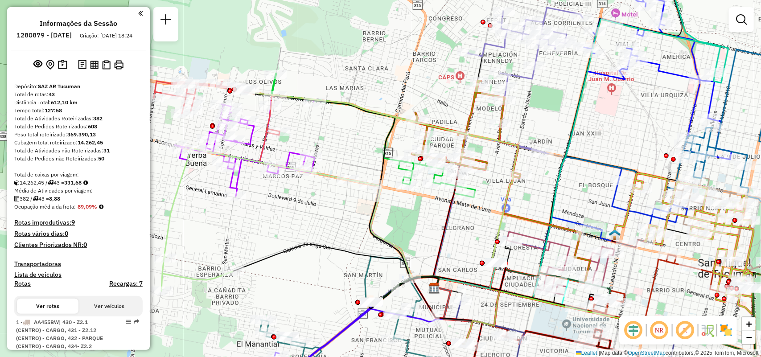
drag, startPoint x: 272, startPoint y: 211, endPoint x: 451, endPoint y: 213, distance: 178.7
click at [451, 213] on icon at bounding box center [447, 225] width 28 height 123
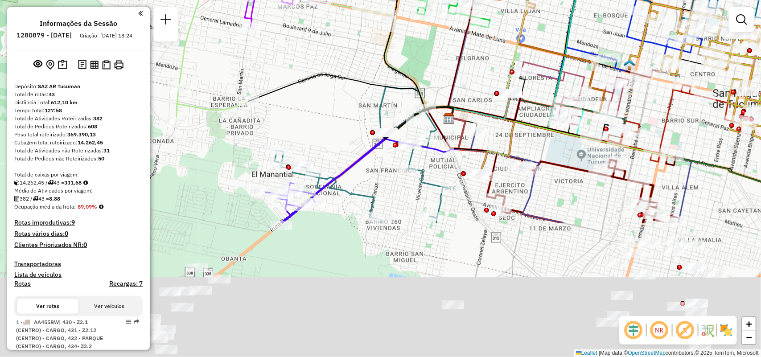
drag, startPoint x: 381, startPoint y: 224, endPoint x: 389, endPoint y: 101, distance: 123.3
click at [390, 83] on div "Janela de atendimento Grade de atendimento Capacidade Transportadoras Veículos …" at bounding box center [380, 178] width 761 height 357
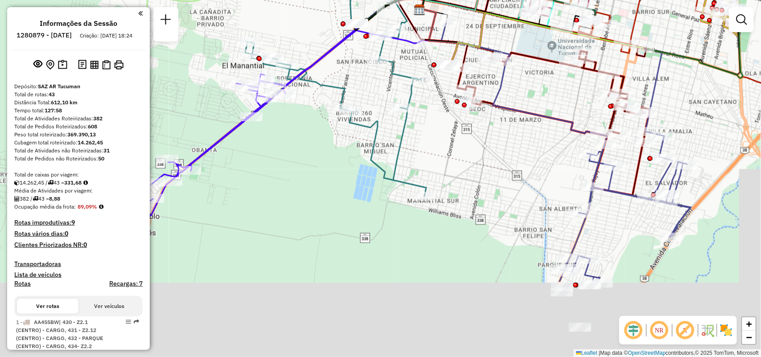
drag, startPoint x: 729, startPoint y: 270, endPoint x: 649, endPoint y: 128, distance: 162.7
click at [650, 128] on div "Janela de atendimento Grade de atendimento Capacidade Transportadoras Veículos …" at bounding box center [380, 178] width 761 height 357
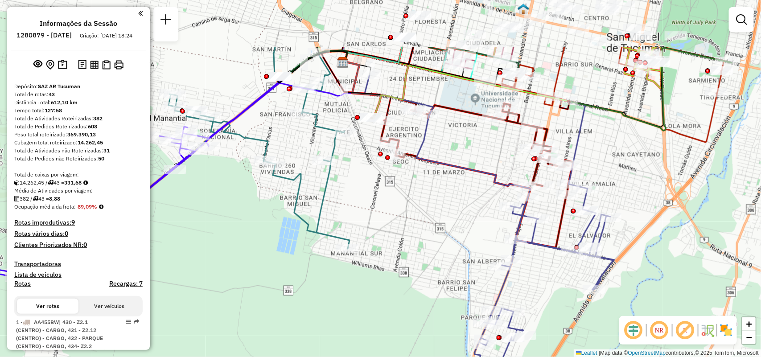
drag, startPoint x: 563, startPoint y: 283, endPoint x: 561, endPoint y: 307, distance: 23.3
click at [561, 307] on div "Rota 15 - Placa IOH788 0000706091 - VALDEZ [PERSON_NAME] 15 - Placa IOH788 0000…" at bounding box center [380, 178] width 761 height 357
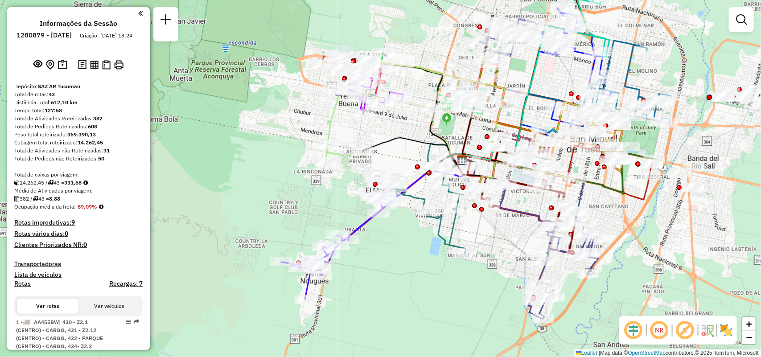
drag, startPoint x: 597, startPoint y: 195, endPoint x: 577, endPoint y: 210, distance: 25.1
click at [579, 212] on div "Rota 15 - Placa IOH788 0000449720 - GIMENEZ [PERSON_NAME] 15 - Placa IOH788 000…" at bounding box center [380, 178] width 761 height 357
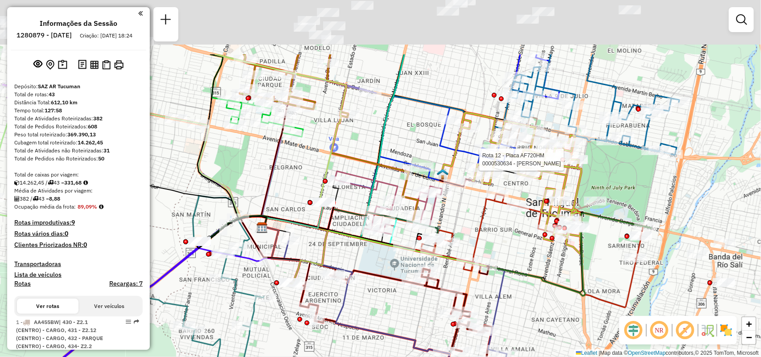
drag, startPoint x: 571, startPoint y: 149, endPoint x: 567, endPoint y: 166, distance: 17.4
click at [567, 164] on div at bounding box center [577, 159] width 22 height 9
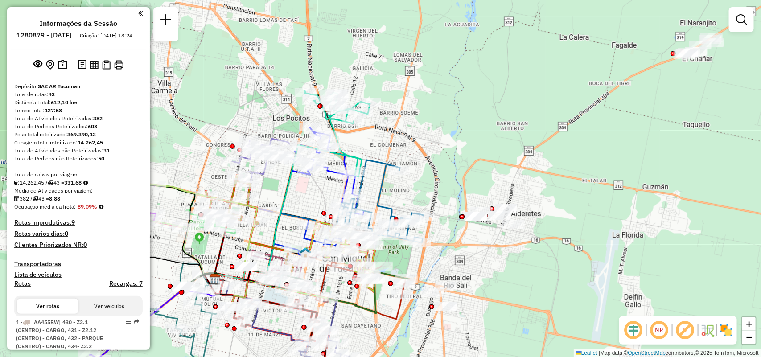
drag, startPoint x: 760, startPoint y: 18, endPoint x: 754, endPoint y: 22, distance: 7.7
click at [759, 20] on div "Janela de atendimento Grade de atendimento Capacidade Transportadoras Veículos …" at bounding box center [380, 178] width 761 height 357
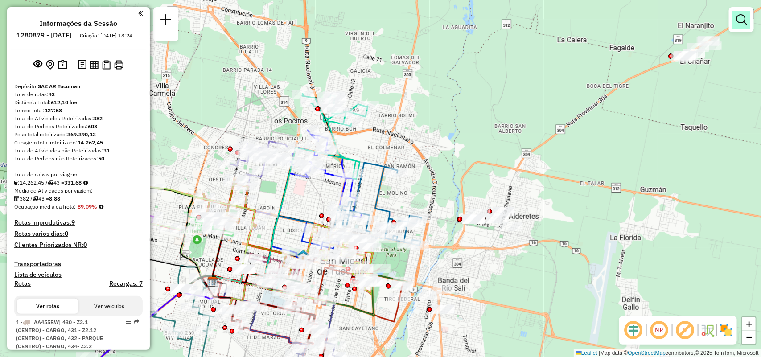
click at [743, 21] on em at bounding box center [741, 19] width 11 height 11
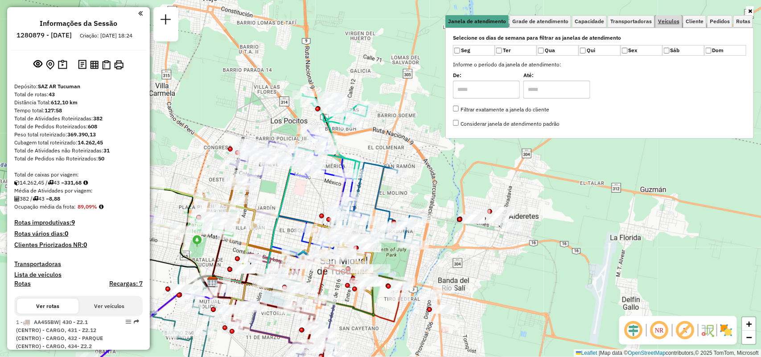
click at [667, 17] on link "Veículos" at bounding box center [668, 21] width 27 height 12
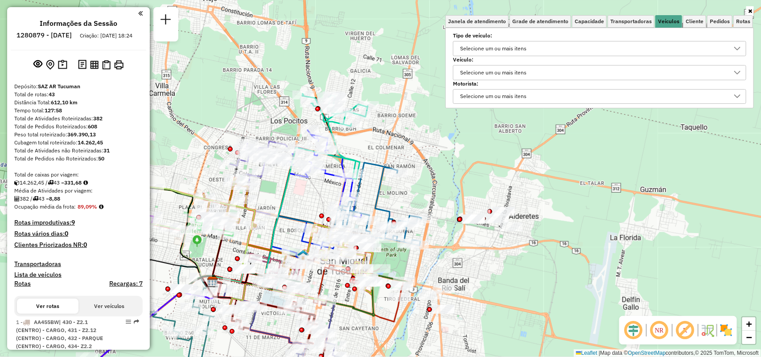
click at [661, 50] on div "Selecione um ou mais itens" at bounding box center [593, 48] width 272 height 14
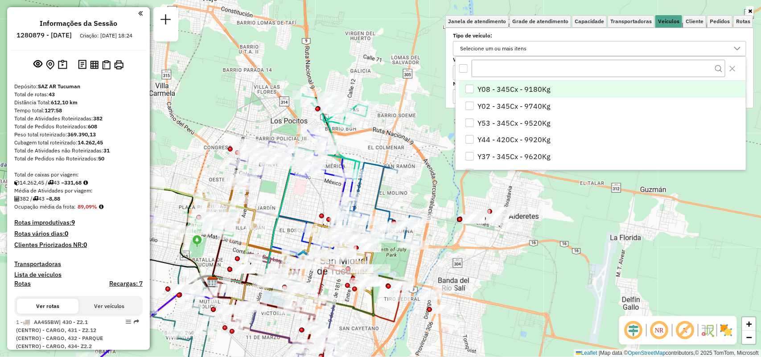
scroll to position [5, 31]
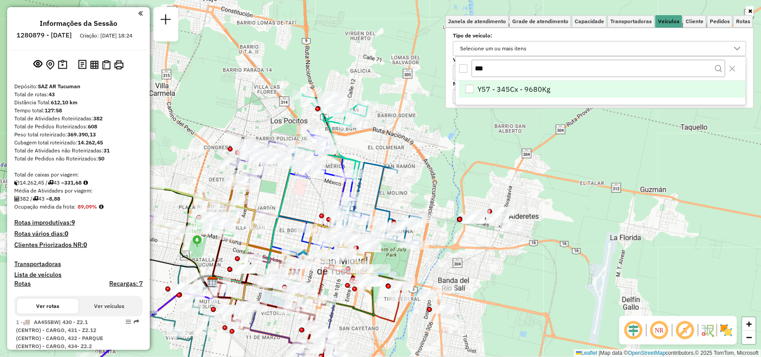
type input "***"
click at [641, 83] on li "Y57 - 345Cx - 9680Kg" at bounding box center [602, 89] width 287 height 17
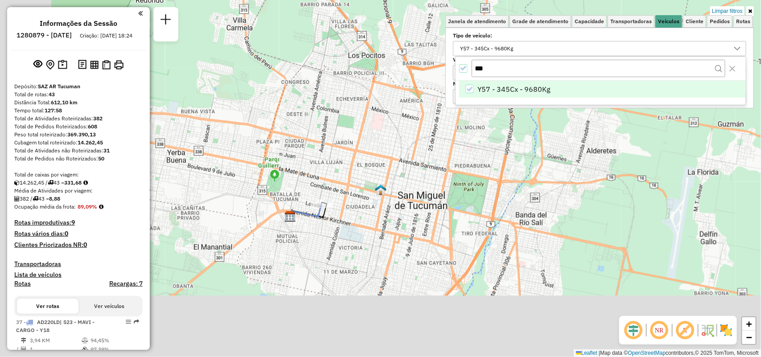
click at [422, 216] on div "Limpar filtros Janela de atendimento Grade de atendimento Capacidade Transporta…" at bounding box center [380, 178] width 761 height 357
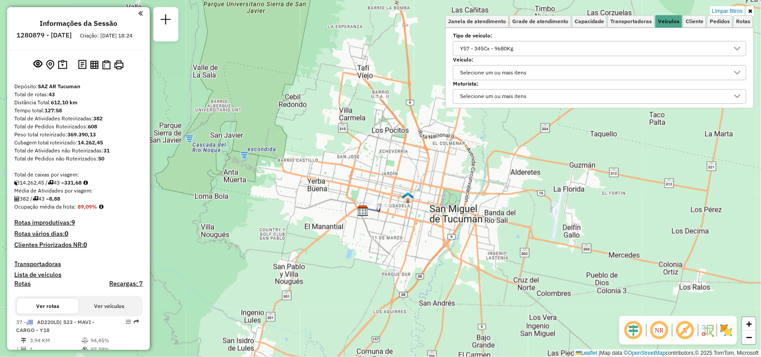
click at [478, 49] on div "Y57 - 345Cx - 9680Kg" at bounding box center [486, 48] width 59 height 14
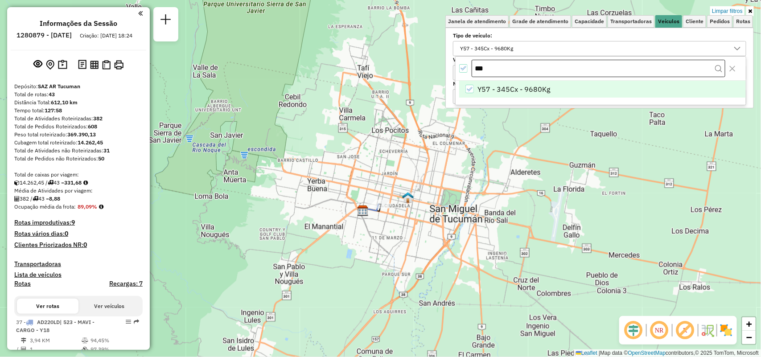
click at [493, 63] on input "***" at bounding box center [599, 69] width 254 height 18
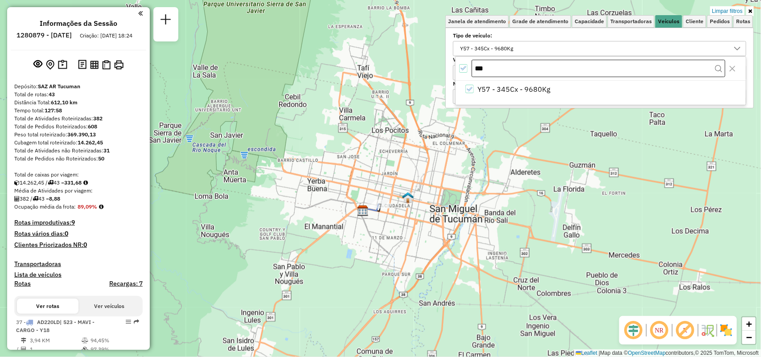
drag, startPoint x: 493, startPoint y: 63, endPoint x: 473, endPoint y: 66, distance: 19.8
click at [473, 66] on input "***" at bounding box center [599, 69] width 254 height 18
click at [461, 65] on div "All items selected" at bounding box center [463, 68] width 8 height 8
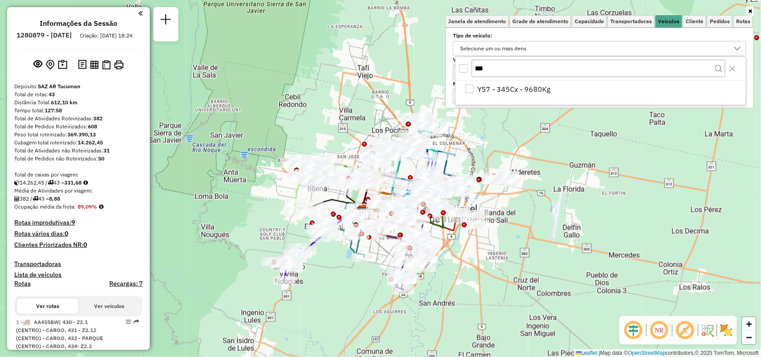
click at [751, 9] on icon at bounding box center [750, 10] width 4 height 5
